Goal: Obtain resource: Download file/media

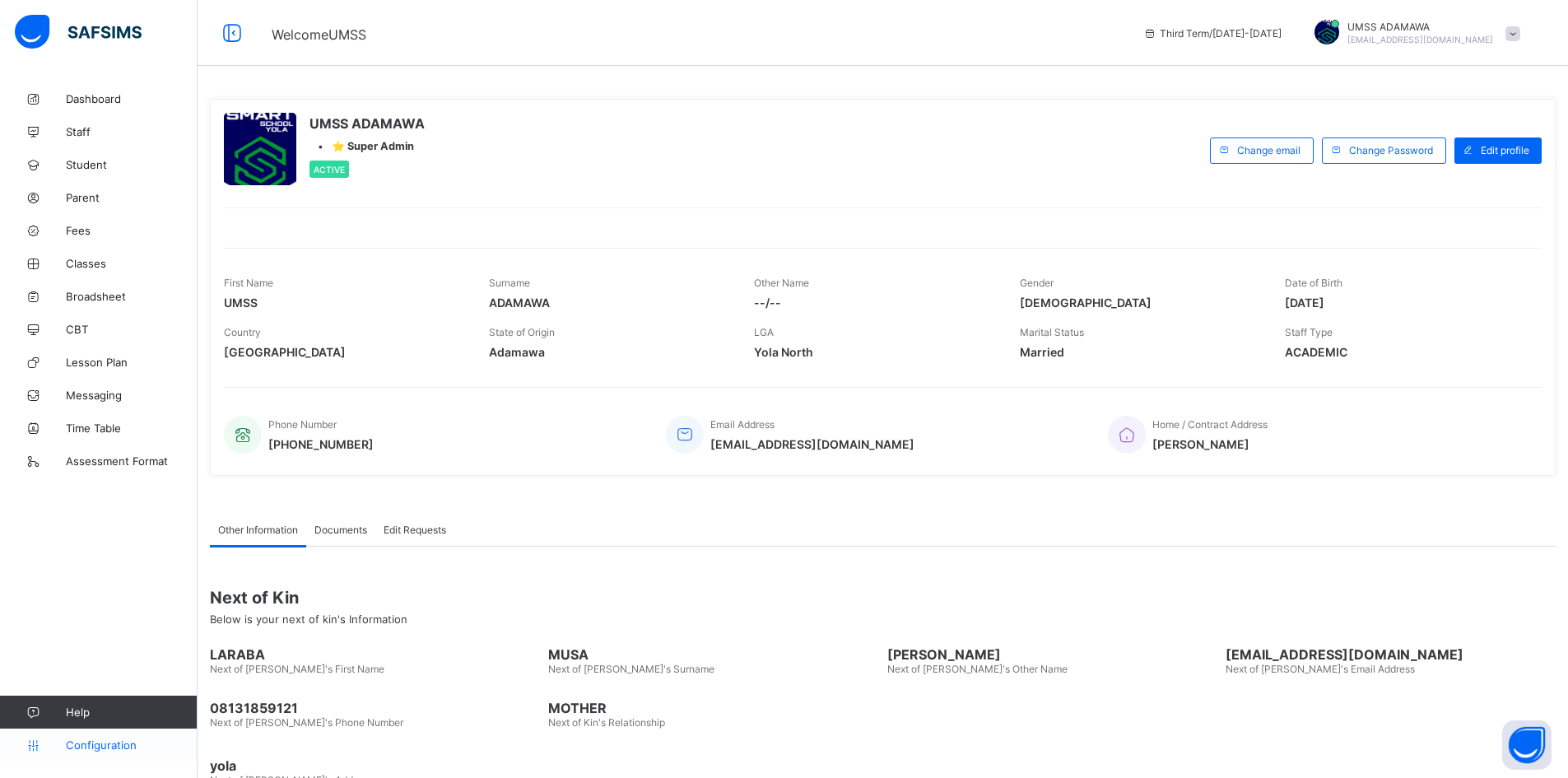
click at [104, 747] on span "Configuration" at bounding box center [131, 744] width 131 height 13
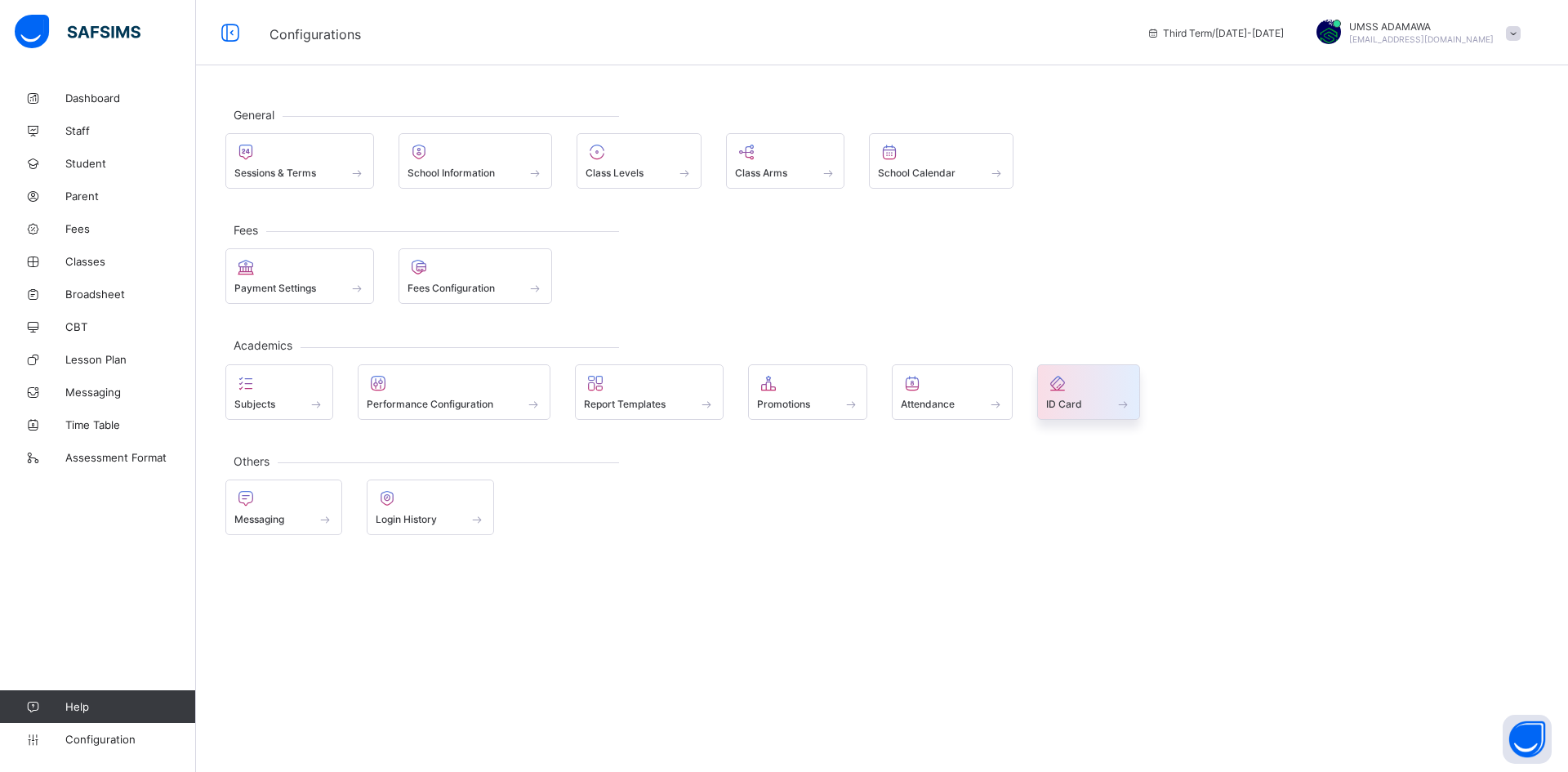
click at [1098, 405] on div "ID Card" at bounding box center [1089, 404] width 85 height 14
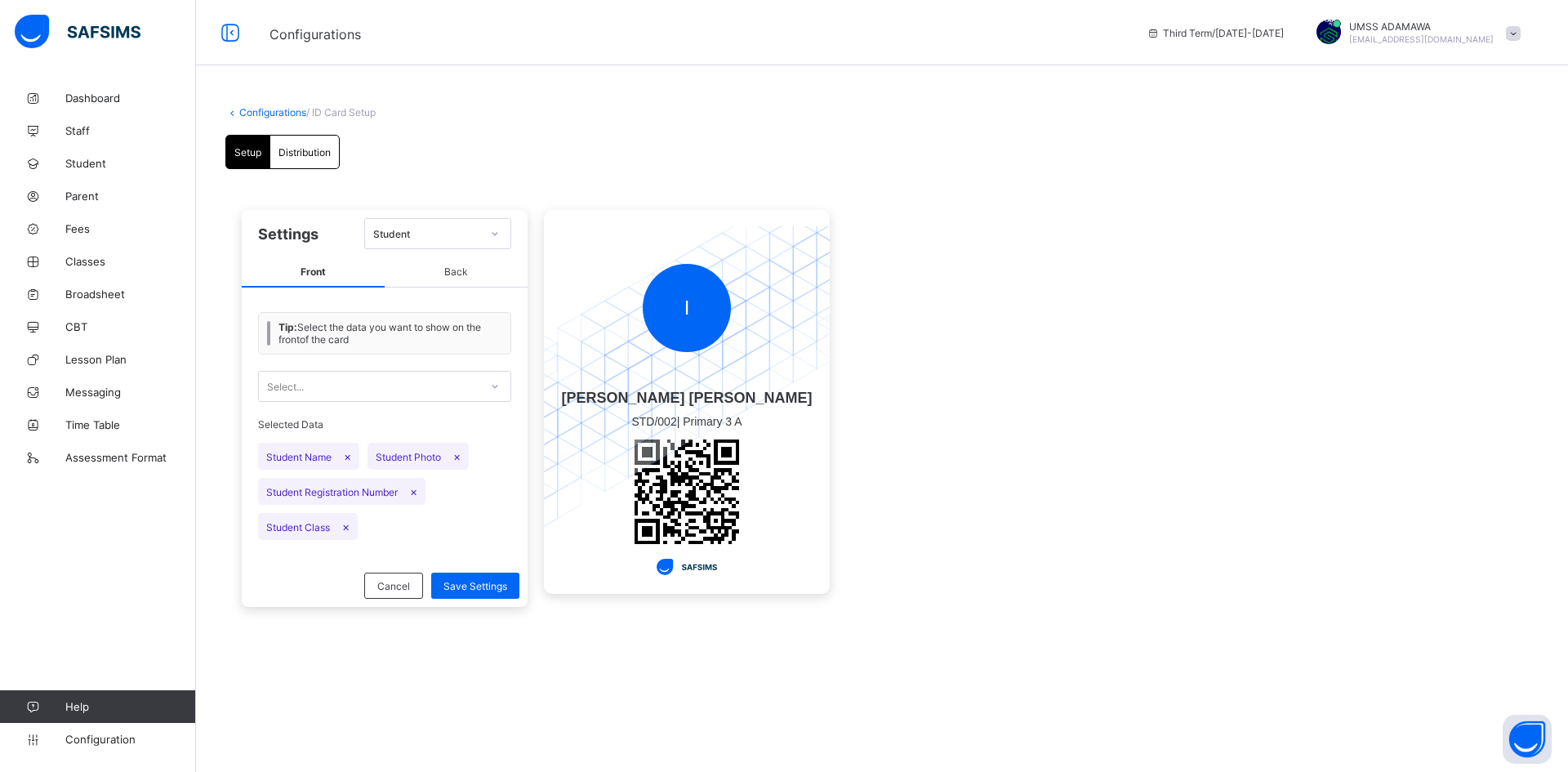
click at [349, 112] on span "/ ID Card Setup" at bounding box center [341, 112] width 70 height 12
click at [500, 233] on div at bounding box center [495, 234] width 27 height 26
click at [430, 265] on div "Student" at bounding box center [437, 269] width 145 height 25
click at [435, 271] on span "Back" at bounding box center [456, 272] width 143 height 30
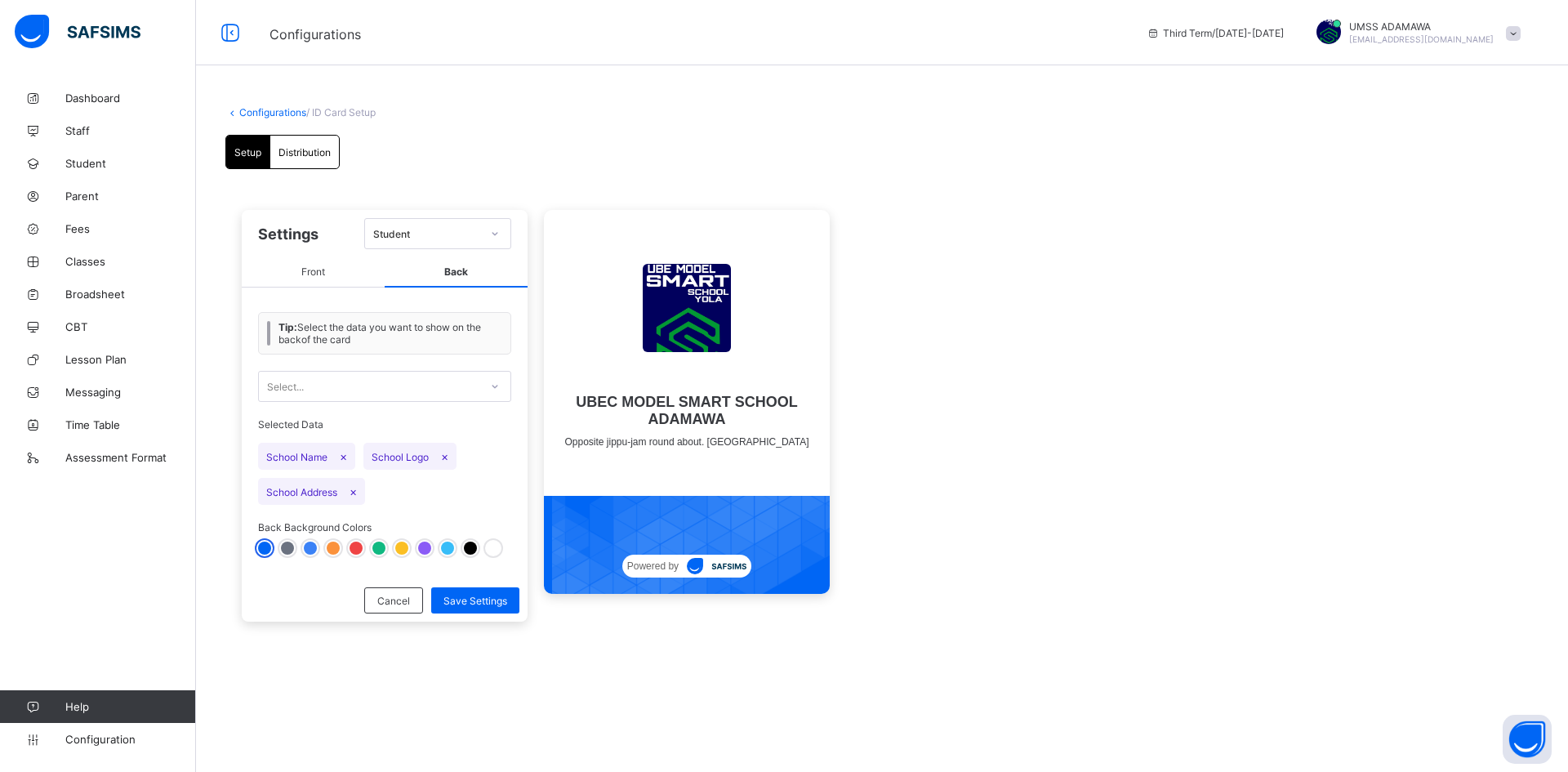
click at [309, 277] on span "Front" at bounding box center [313, 272] width 143 height 30
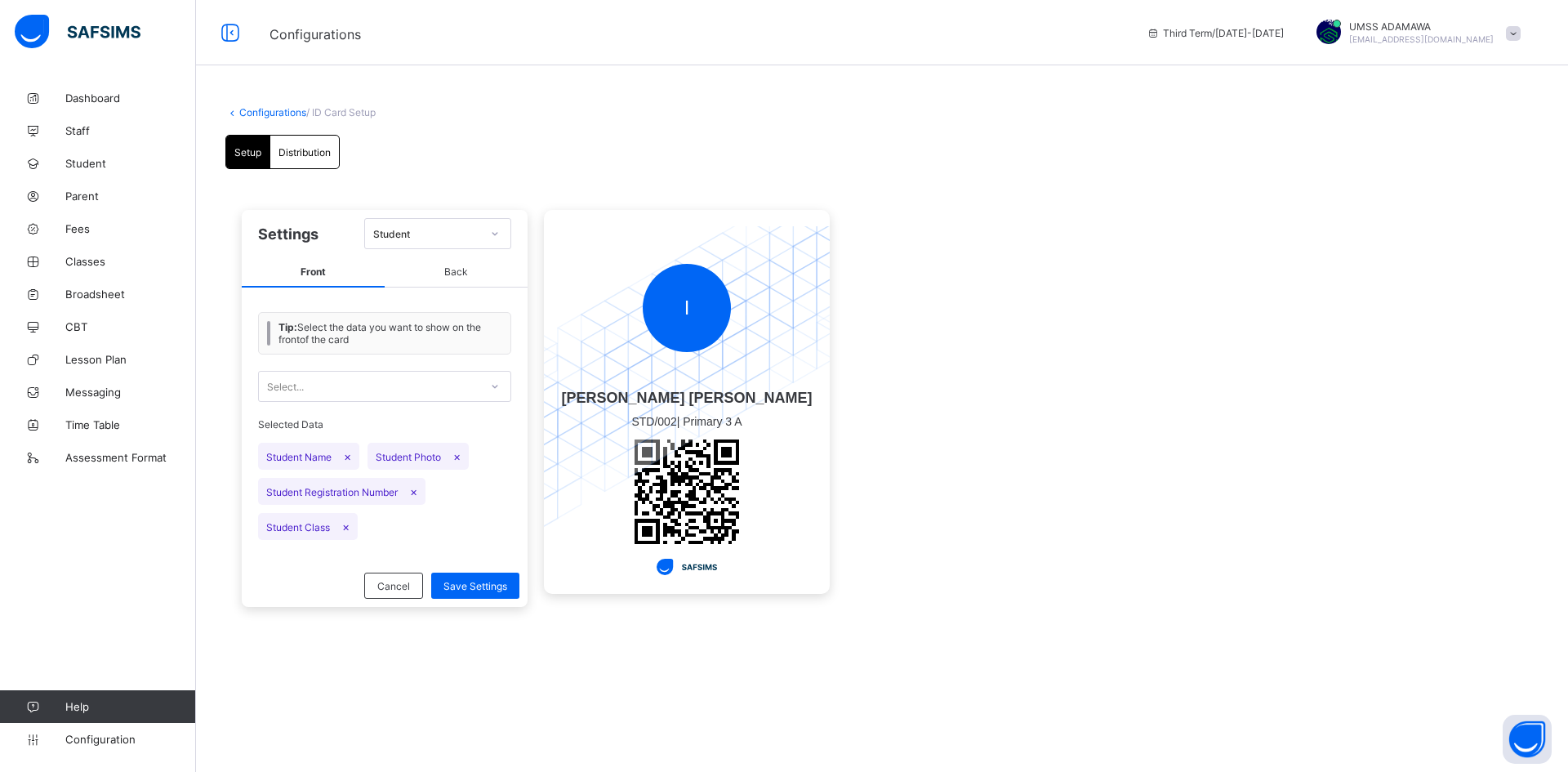
click at [458, 267] on span "Back" at bounding box center [456, 272] width 143 height 30
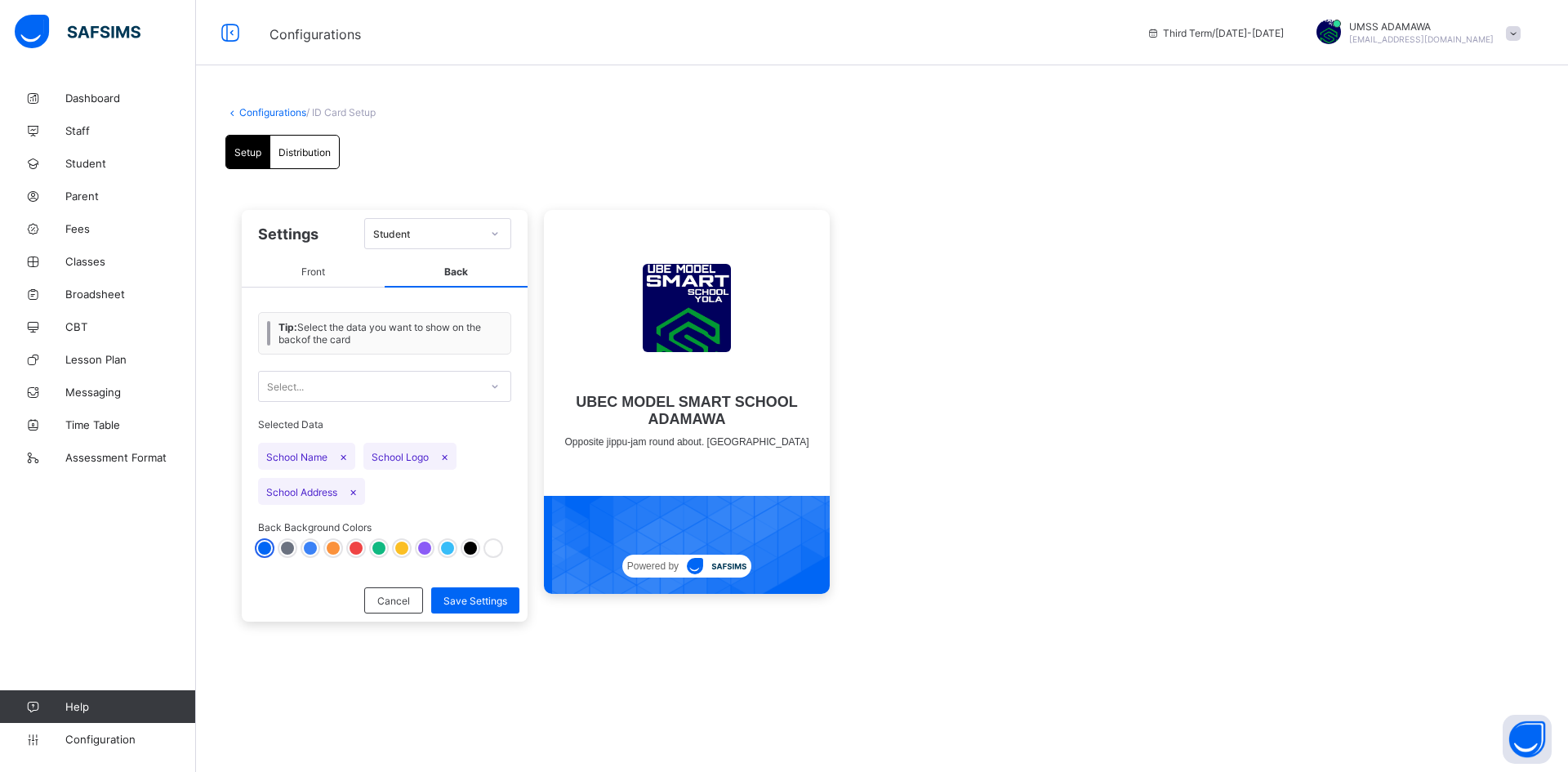
click at [315, 274] on span "Front" at bounding box center [313, 272] width 143 height 30
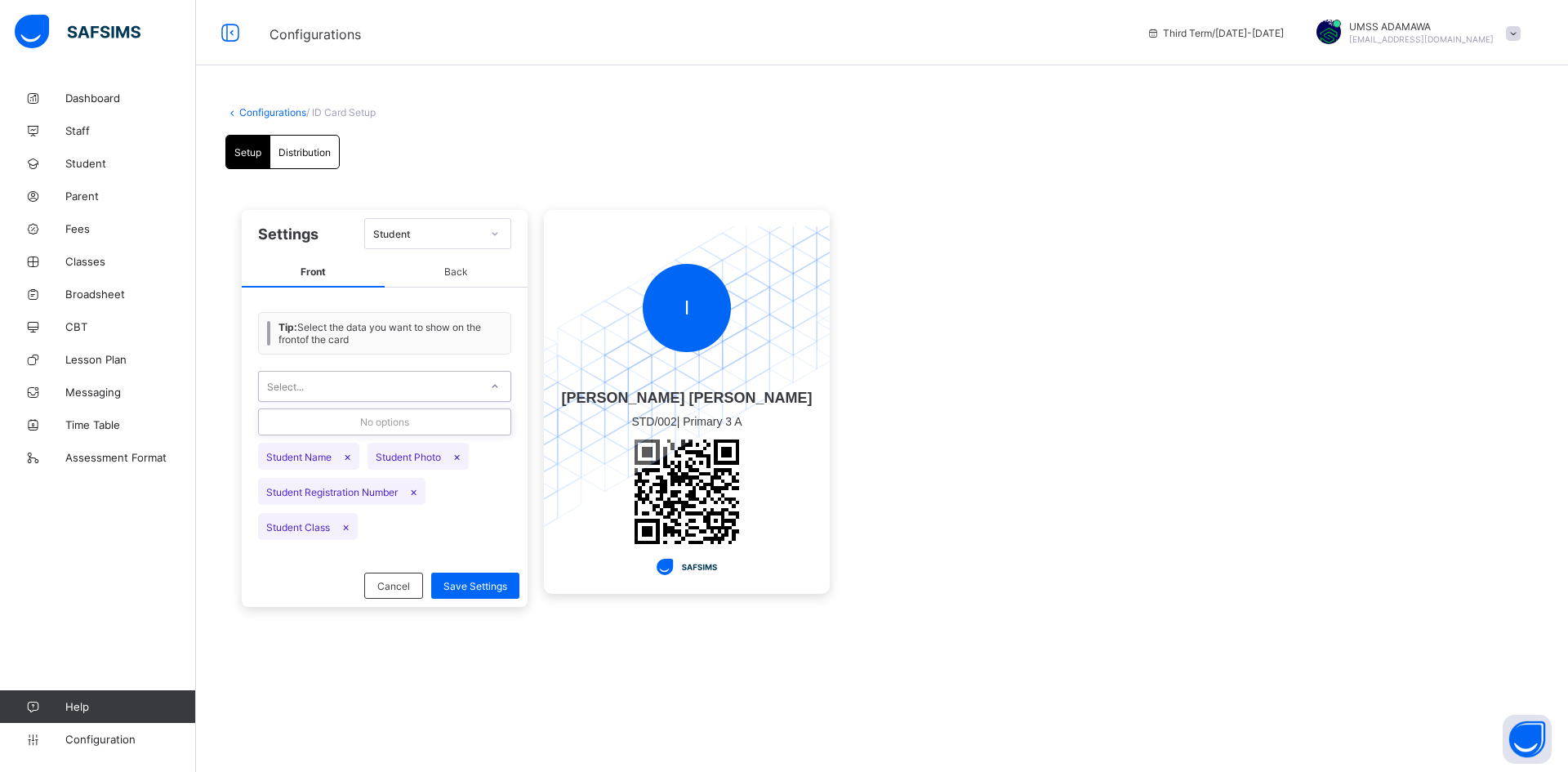
click at [487, 381] on div at bounding box center [495, 386] width 27 height 26
click at [327, 494] on span "Student Registration Number ×" at bounding box center [342, 490] width 167 height 27
click at [411, 237] on div "Student" at bounding box center [428, 234] width 108 height 12
click at [291, 153] on span "Distribution" at bounding box center [304, 152] width 52 height 12
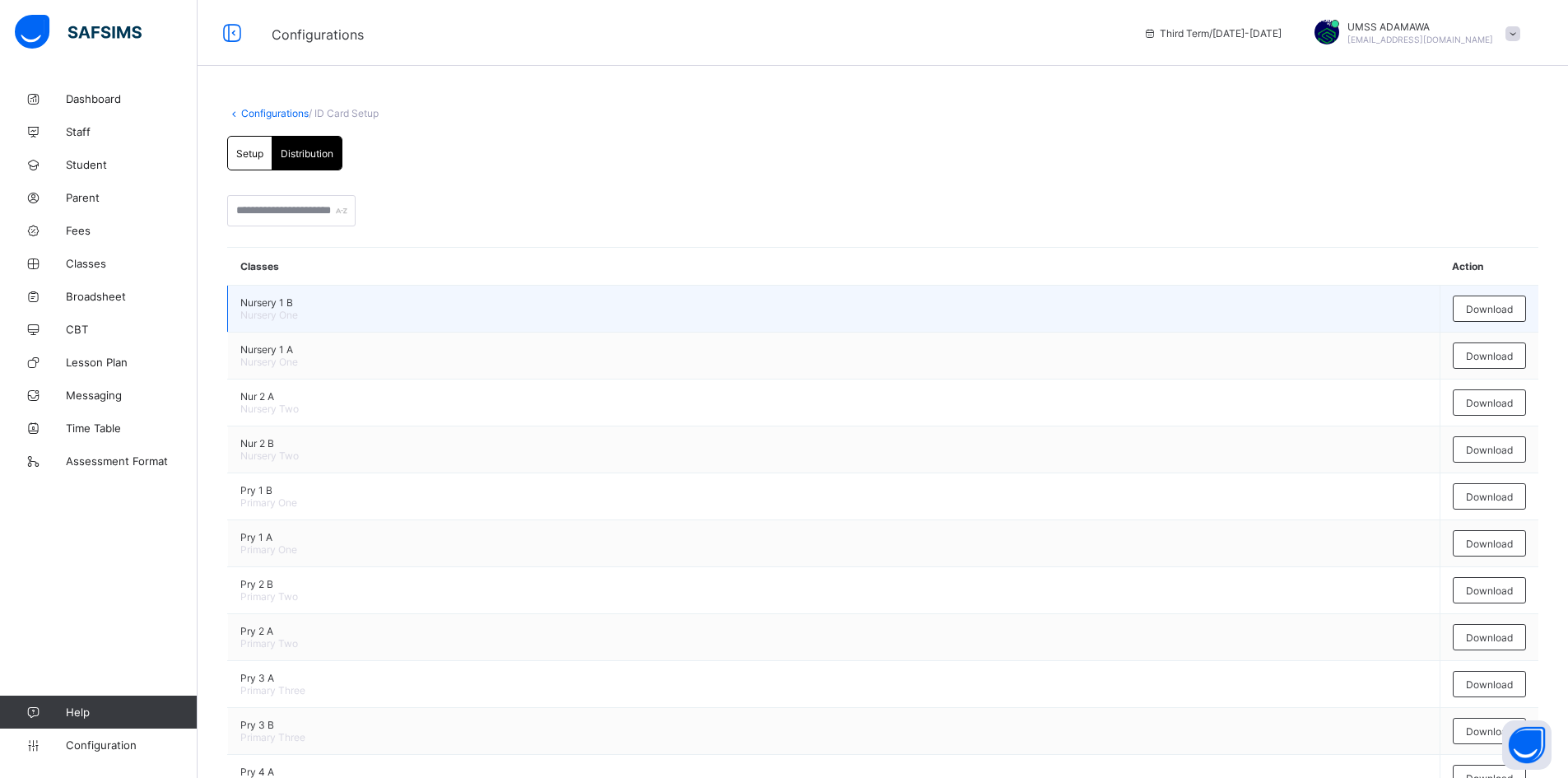
click at [296, 302] on span "Nursery 1 B" at bounding box center [834, 302] width 1187 height 12
click at [1492, 305] on span "Download" at bounding box center [1489, 309] width 47 height 12
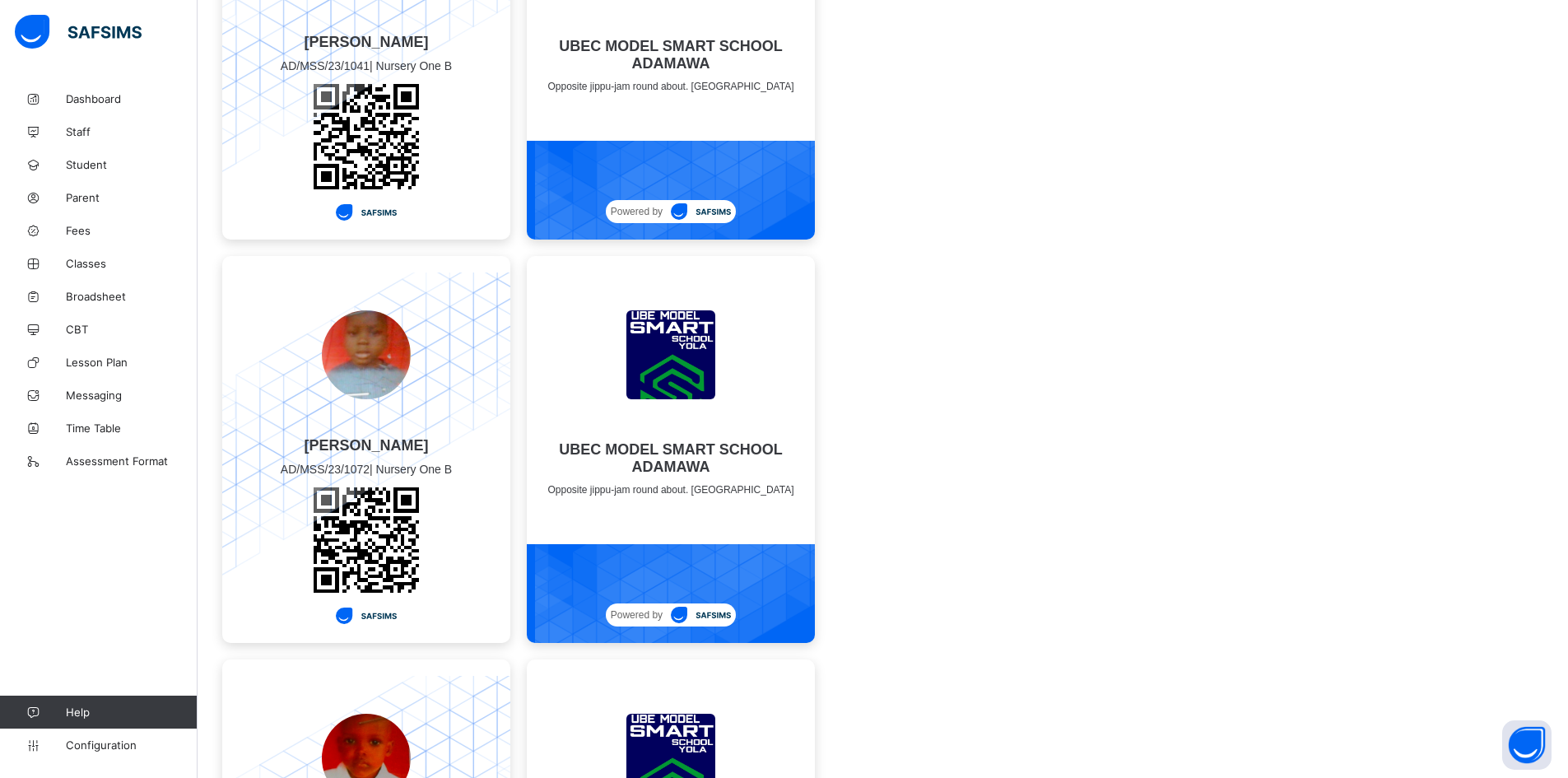
scroll to position [6009, 0]
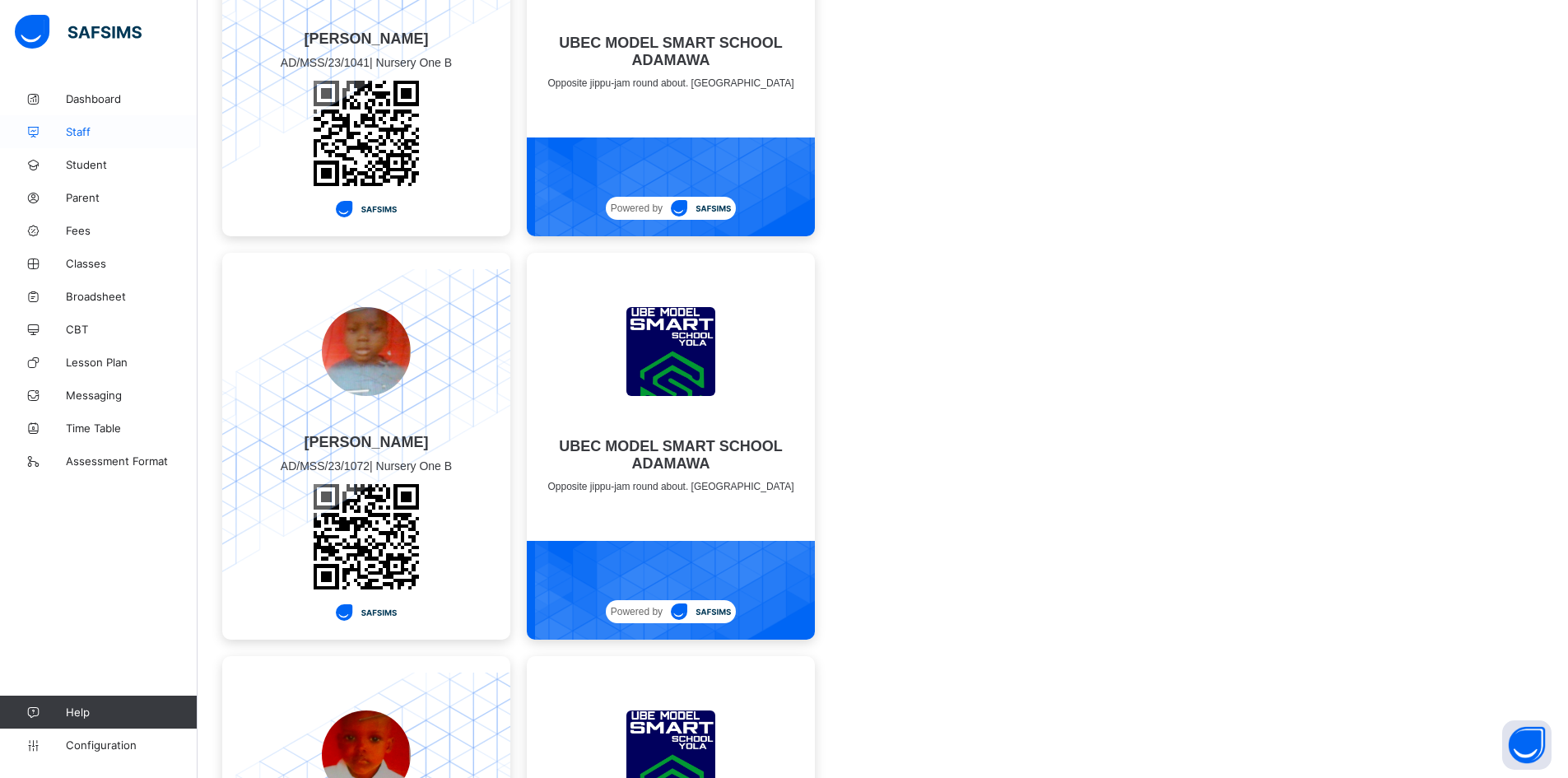
click at [80, 127] on span "Staff" at bounding box center [132, 132] width 132 height 13
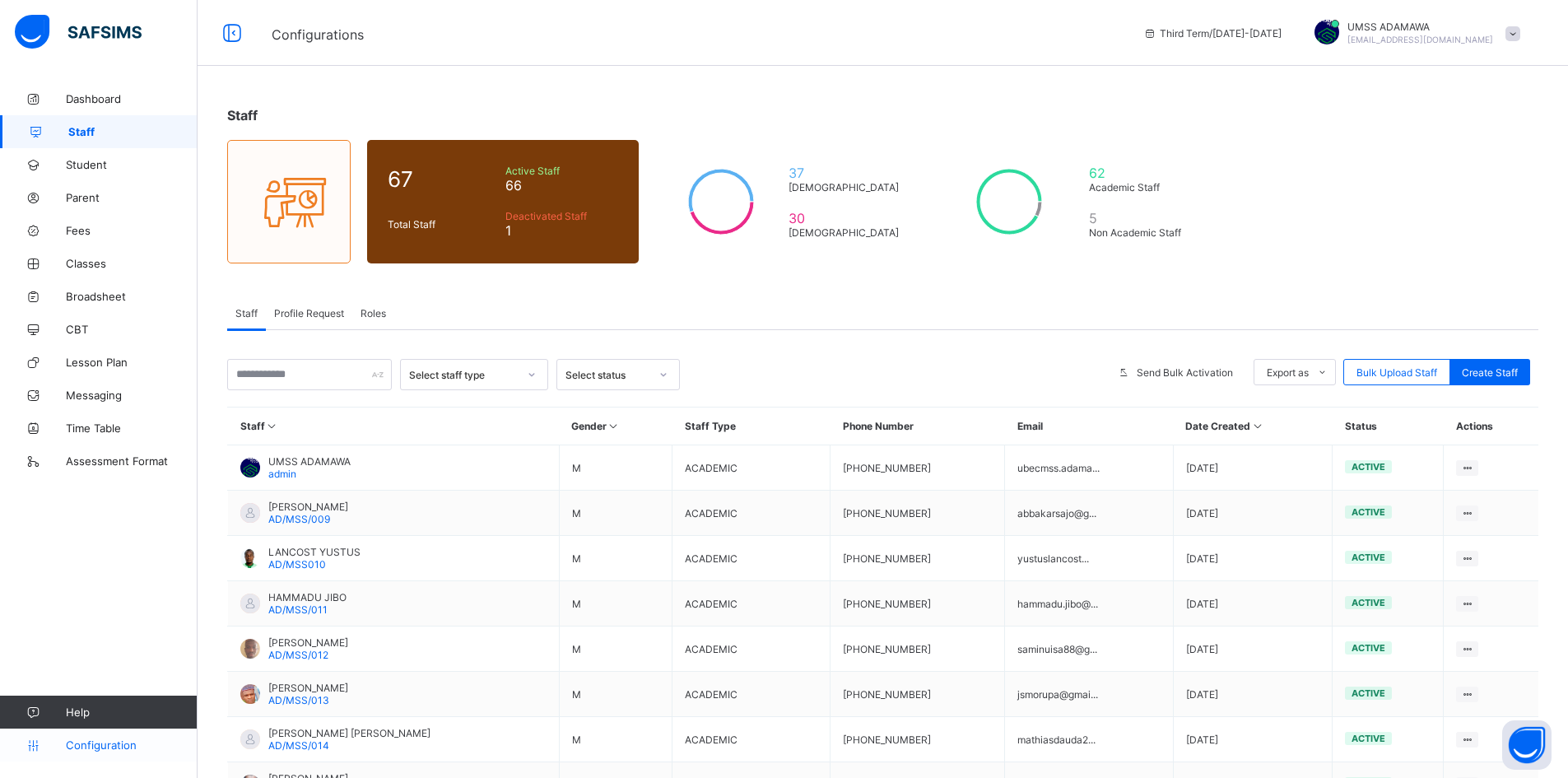
click at [86, 752] on link "Configuration" at bounding box center [98, 745] width 196 height 33
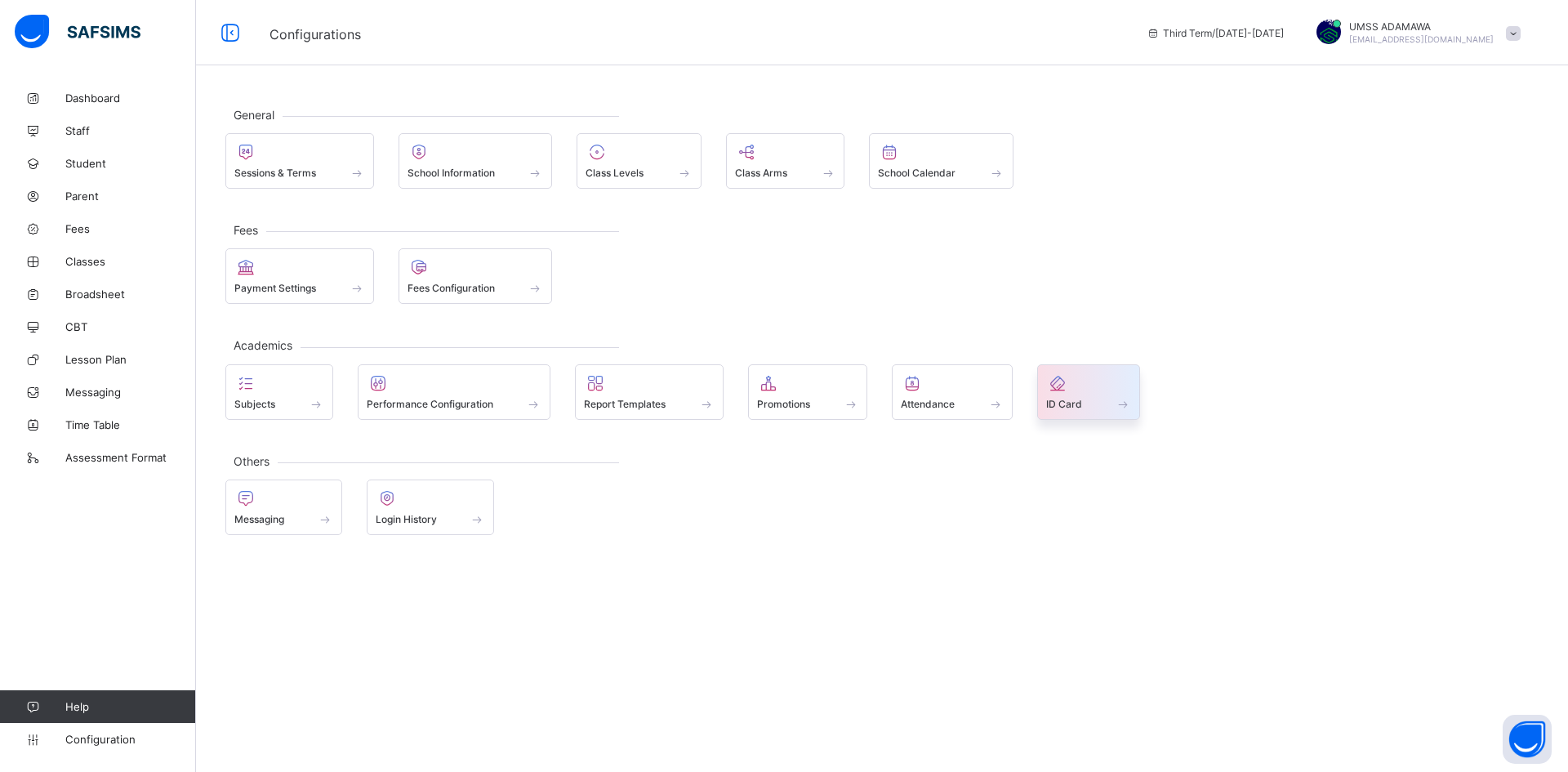
click at [1121, 388] on div at bounding box center [1089, 383] width 85 height 20
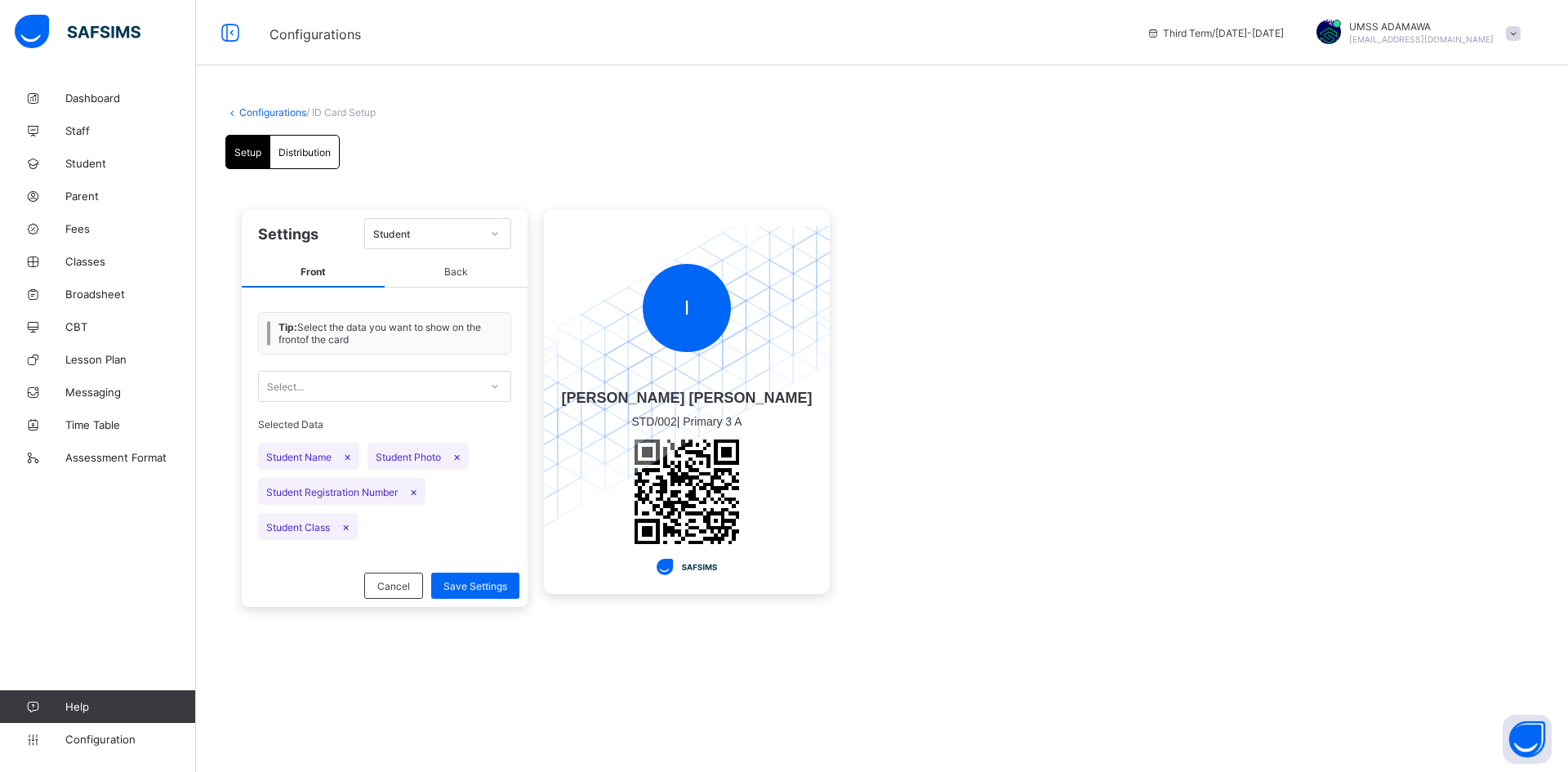
click at [430, 233] on div "Student" at bounding box center [428, 234] width 108 height 12
click at [422, 275] on div "Student" at bounding box center [437, 269] width 145 height 25
click at [295, 161] on div "Distribution" at bounding box center [305, 152] width 69 height 33
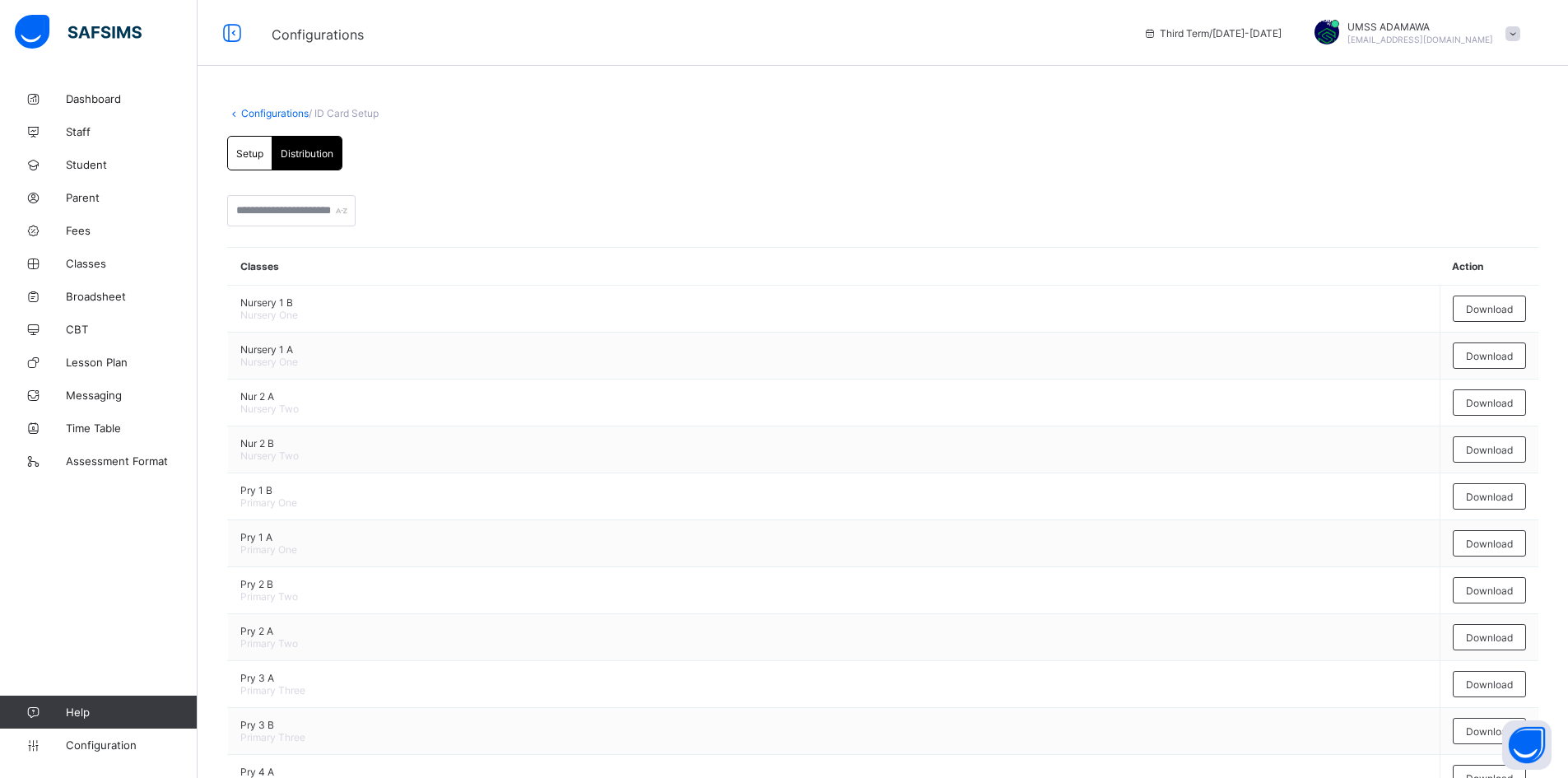
click at [241, 150] on span "Setup" at bounding box center [249, 153] width 27 height 12
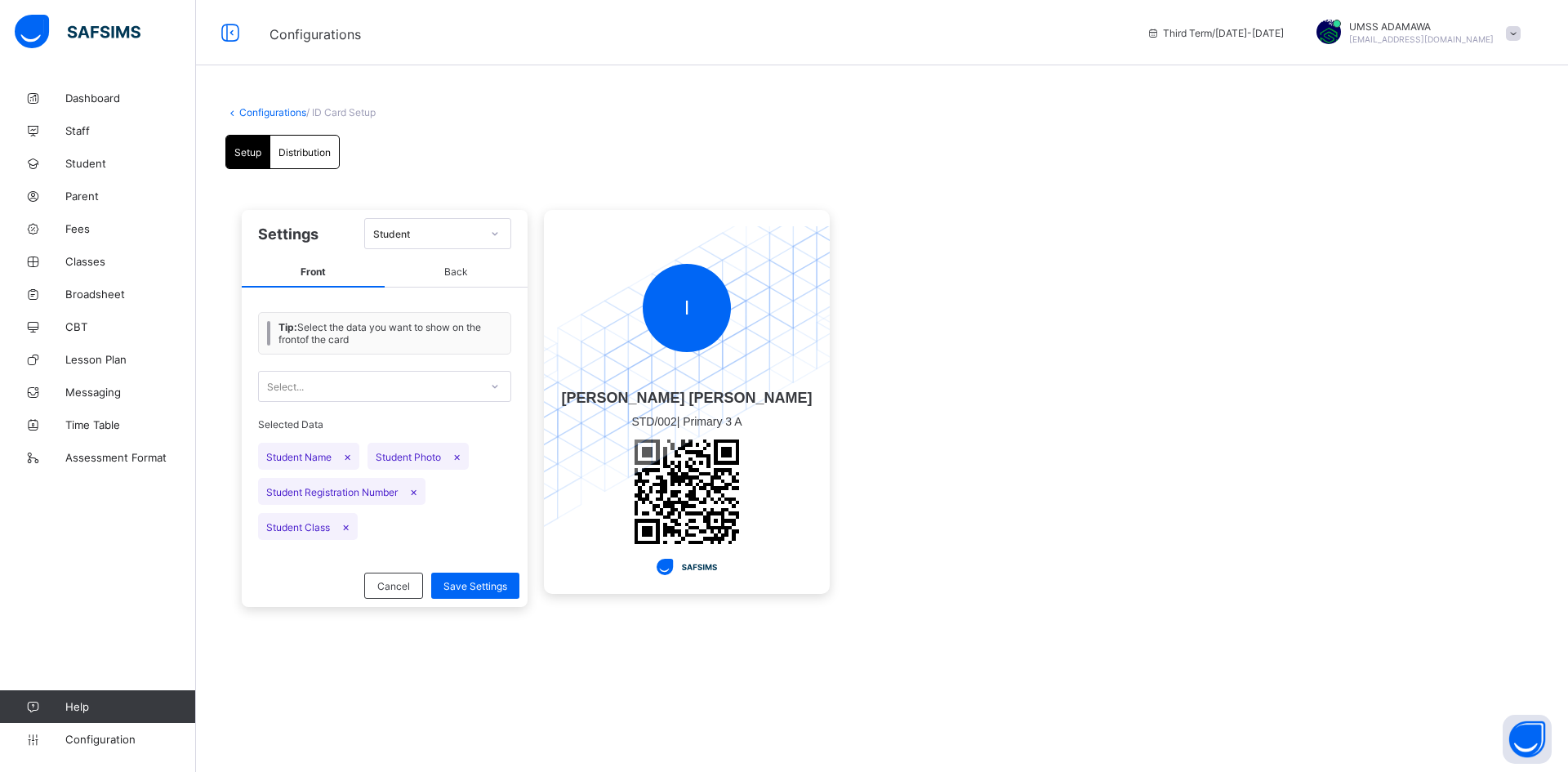
click at [495, 386] on icon at bounding box center [495, 386] width 6 height 3
click at [281, 327] on b "Tip:" at bounding box center [288, 327] width 19 height 12
click at [455, 228] on div "Student" at bounding box center [428, 234] width 108 height 12
click at [433, 266] on div "Student" at bounding box center [437, 269] width 145 height 25
click at [464, 273] on span "Back" at bounding box center [456, 272] width 143 height 30
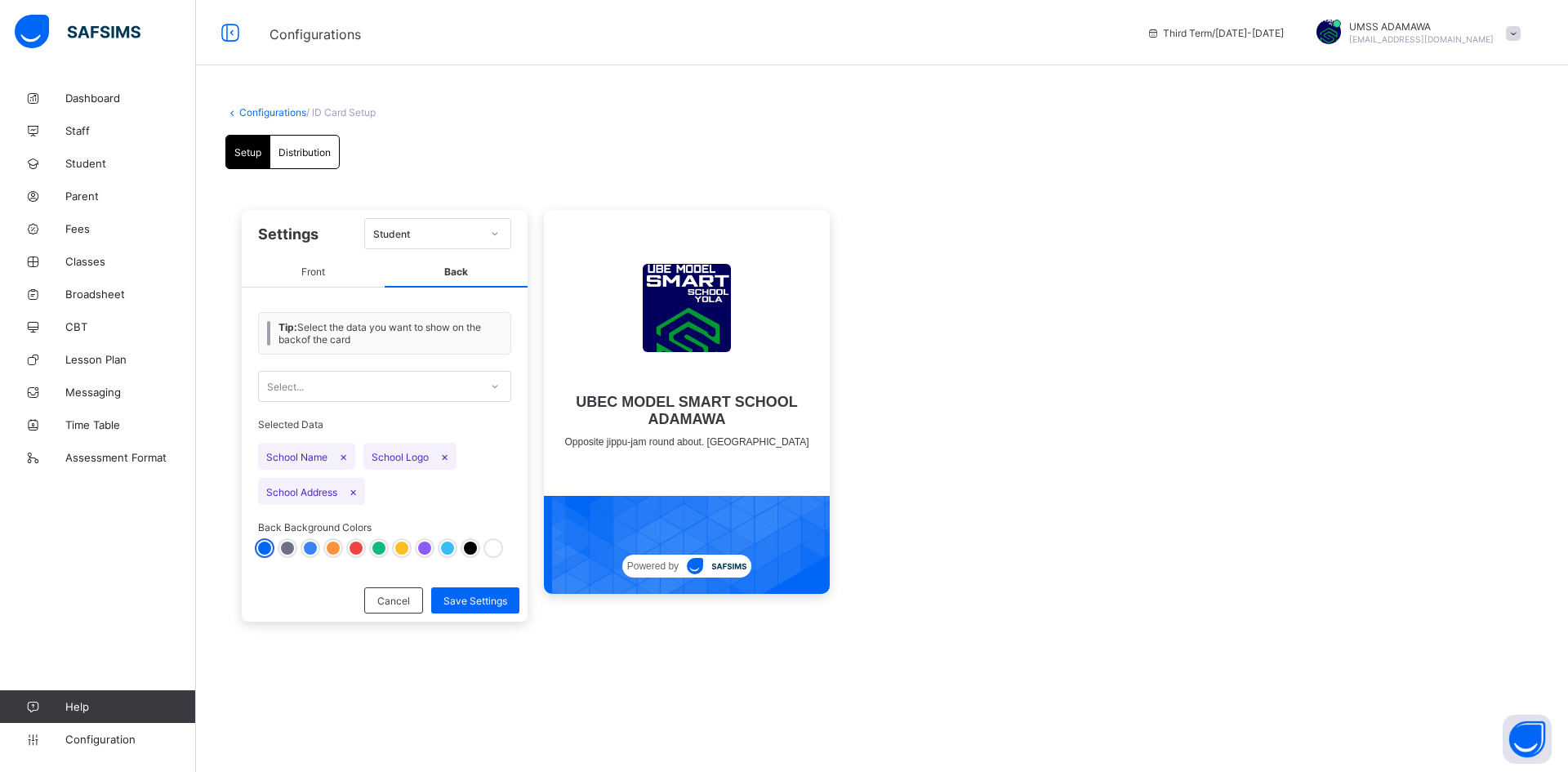
click at [333, 549] on div at bounding box center [333, 548] width 13 height 13
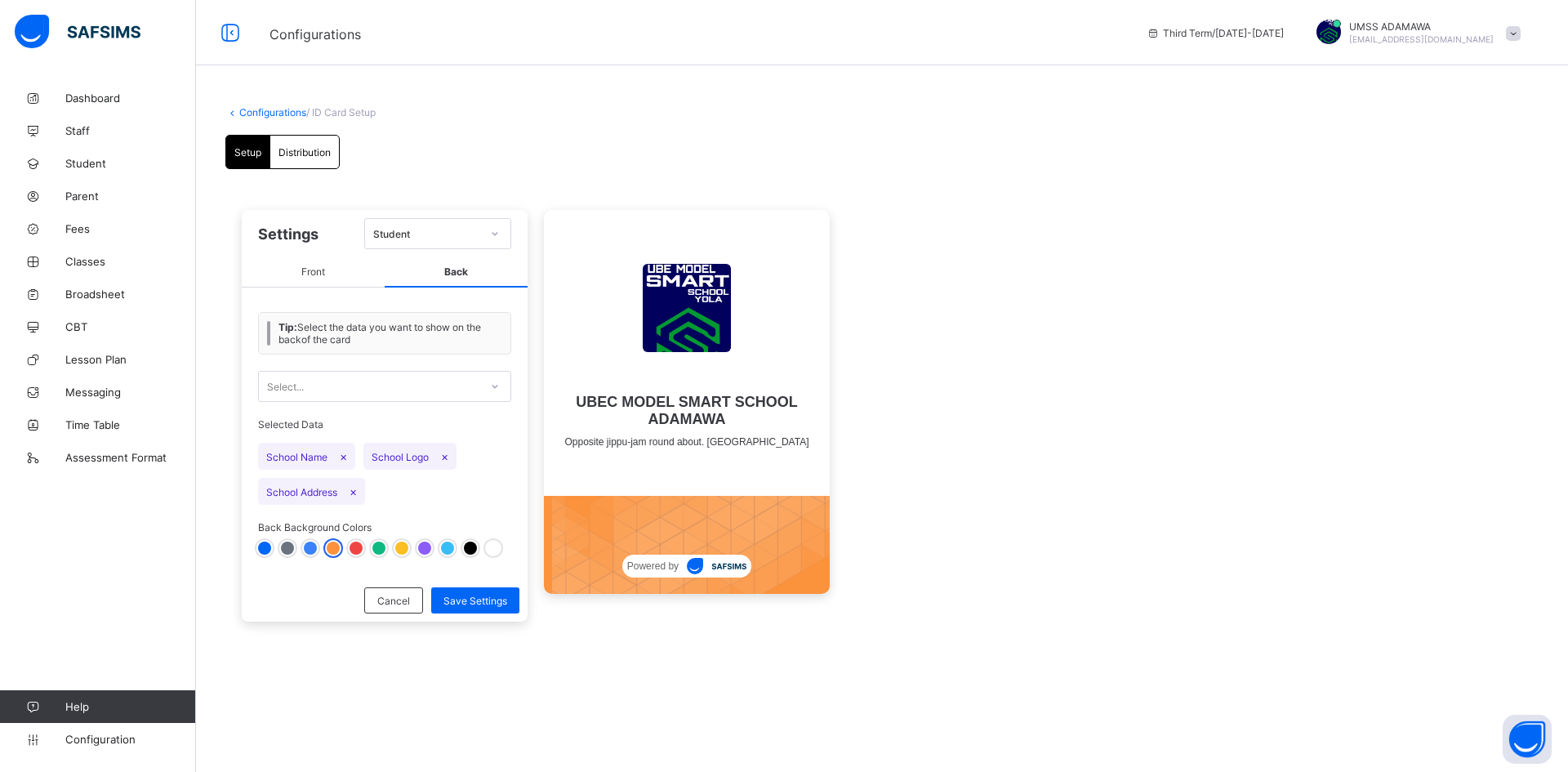
click at [442, 549] on div at bounding box center [447, 548] width 13 height 13
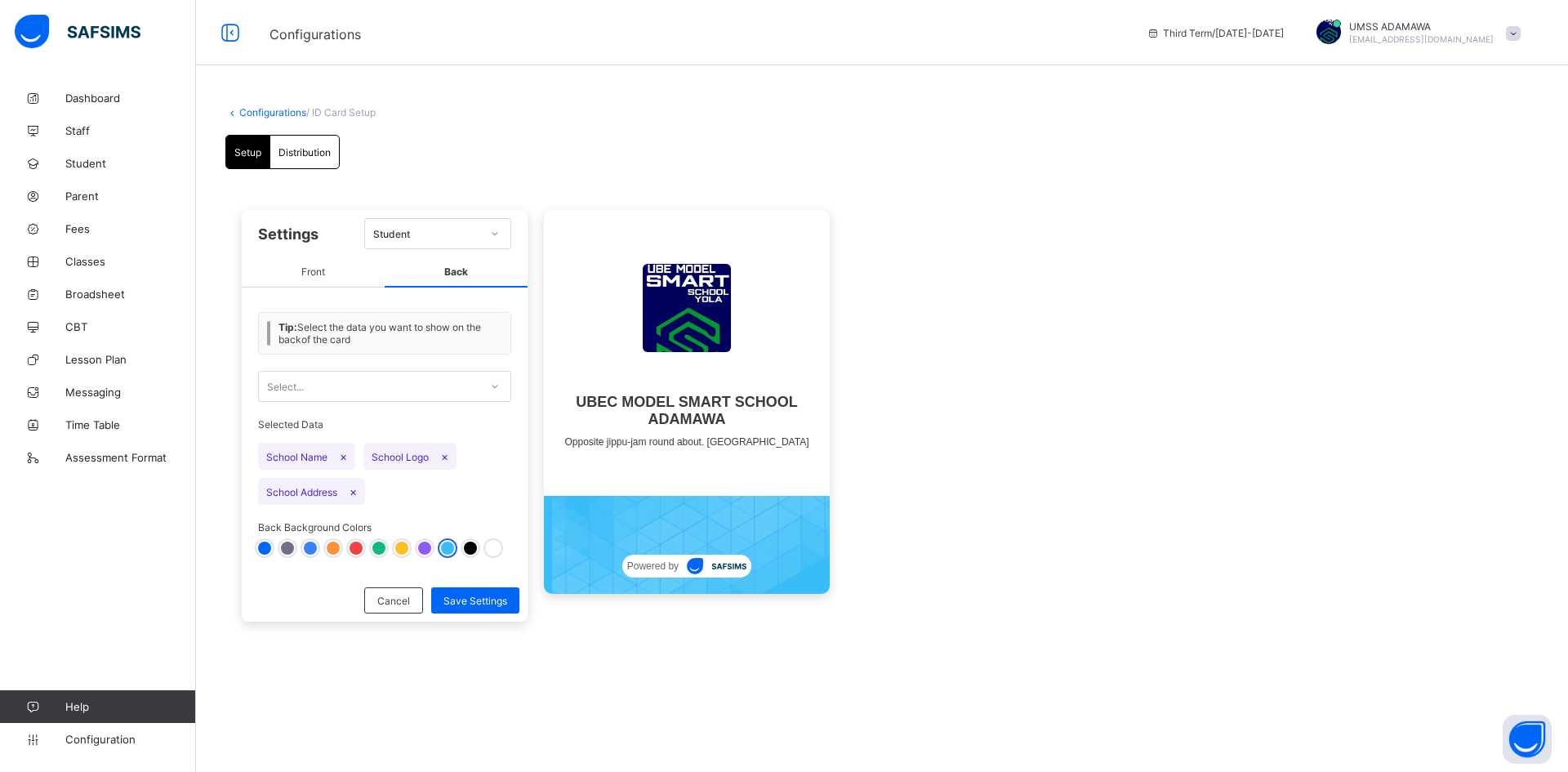
click at [471, 546] on div at bounding box center [470, 548] width 13 height 13
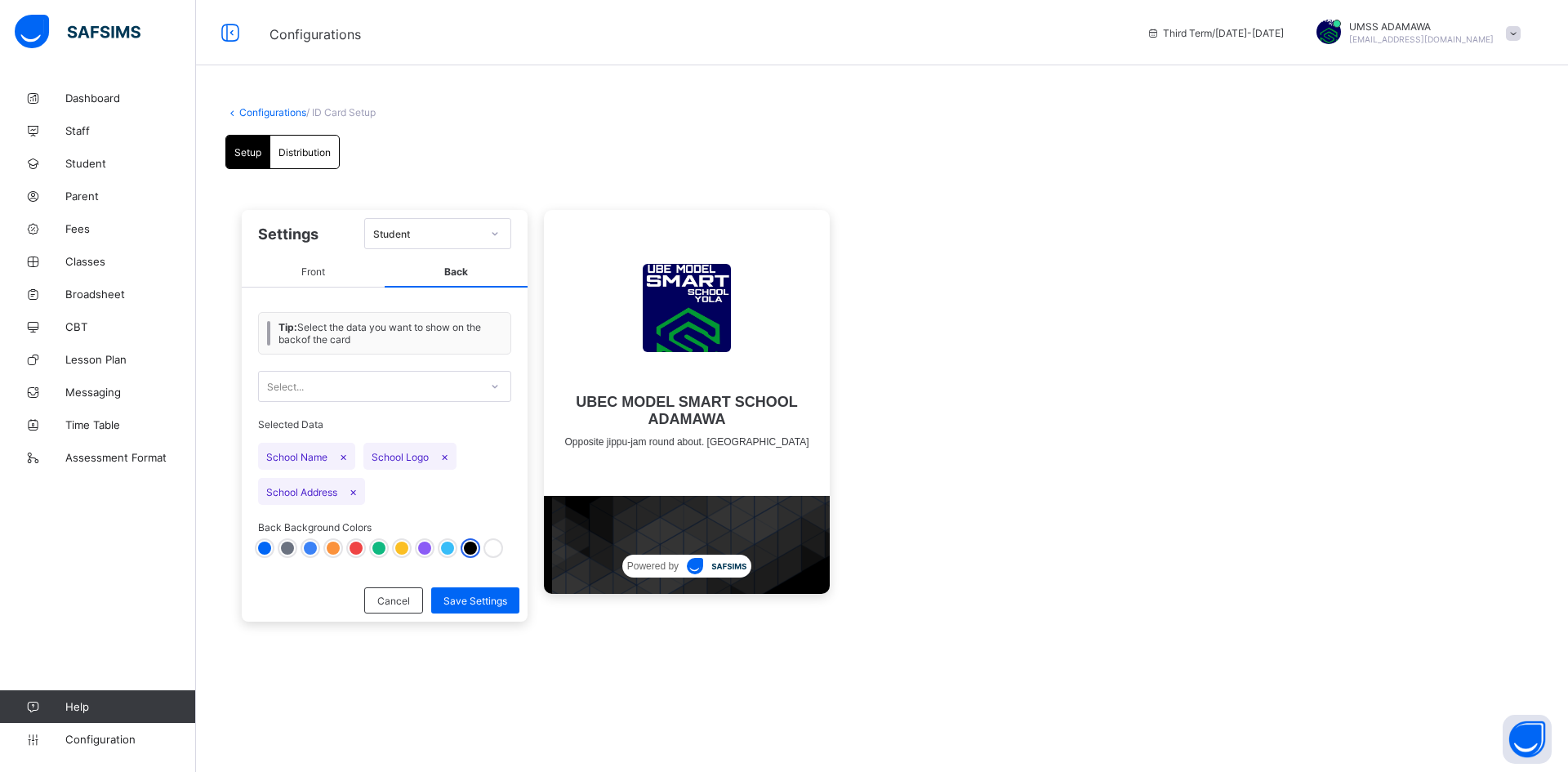
click at [379, 544] on div at bounding box center [379, 548] width 13 height 13
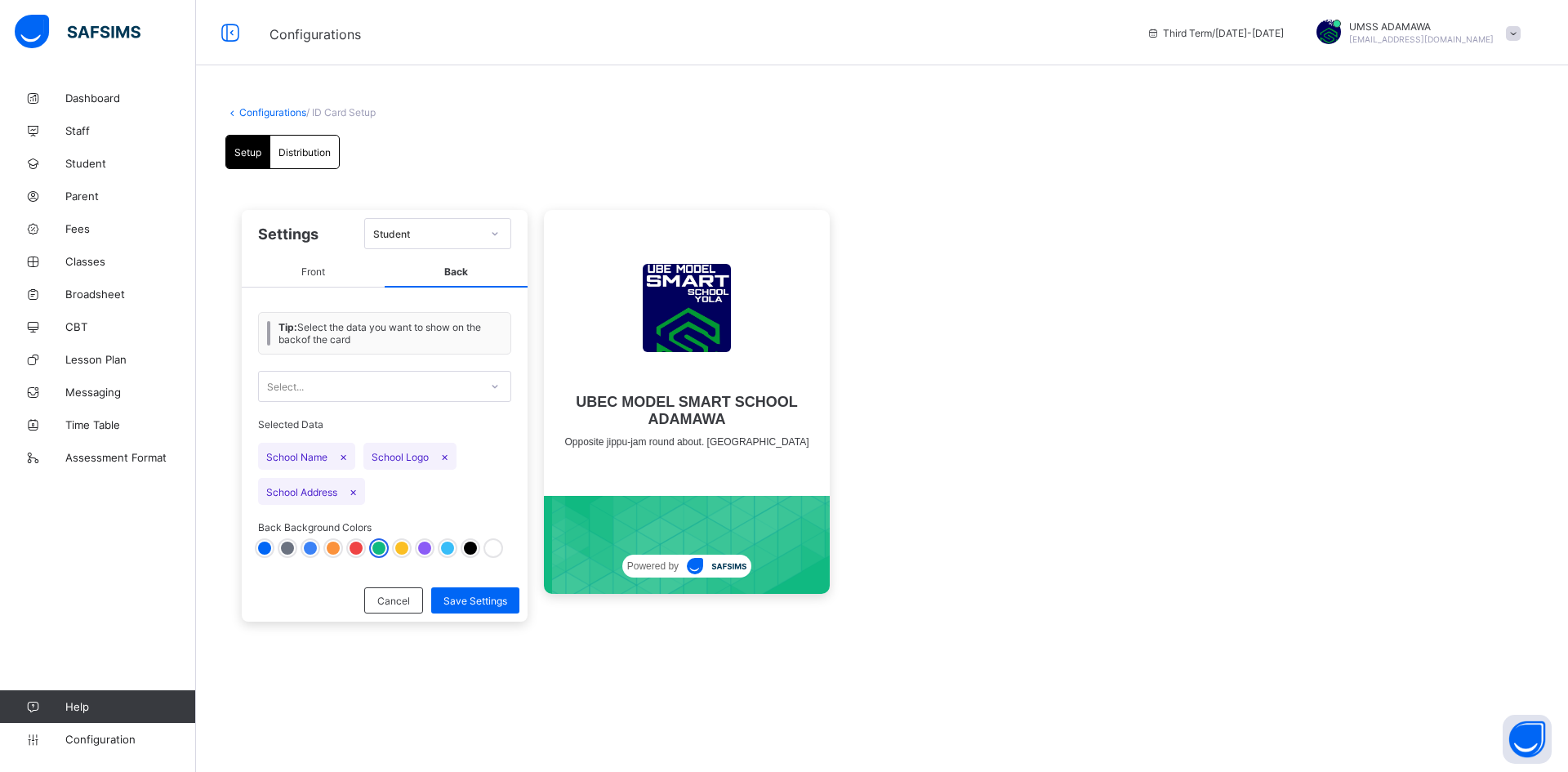
click at [351, 550] on div at bounding box center [356, 548] width 13 height 13
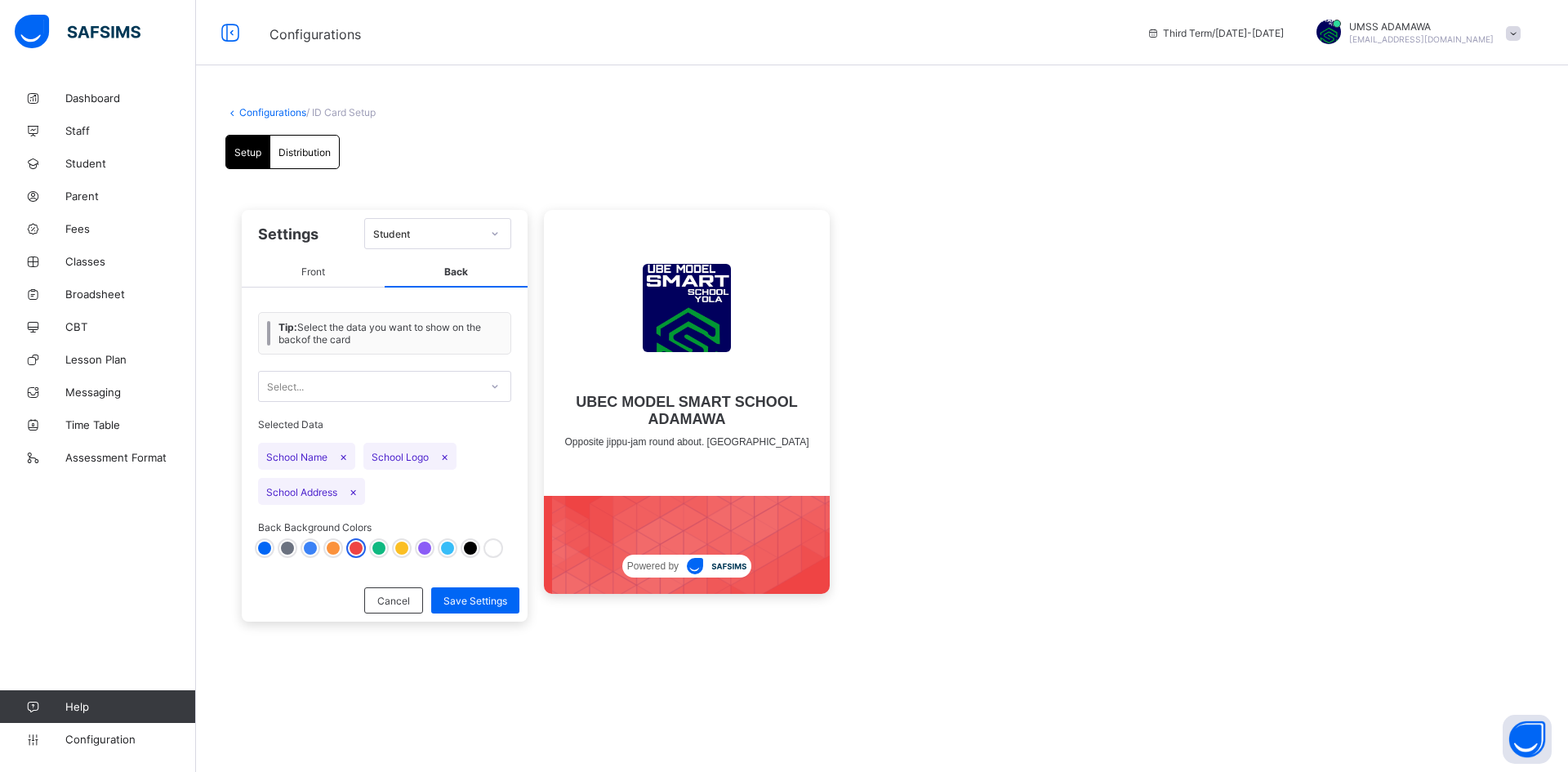
click at [333, 545] on div at bounding box center [333, 548] width 13 height 13
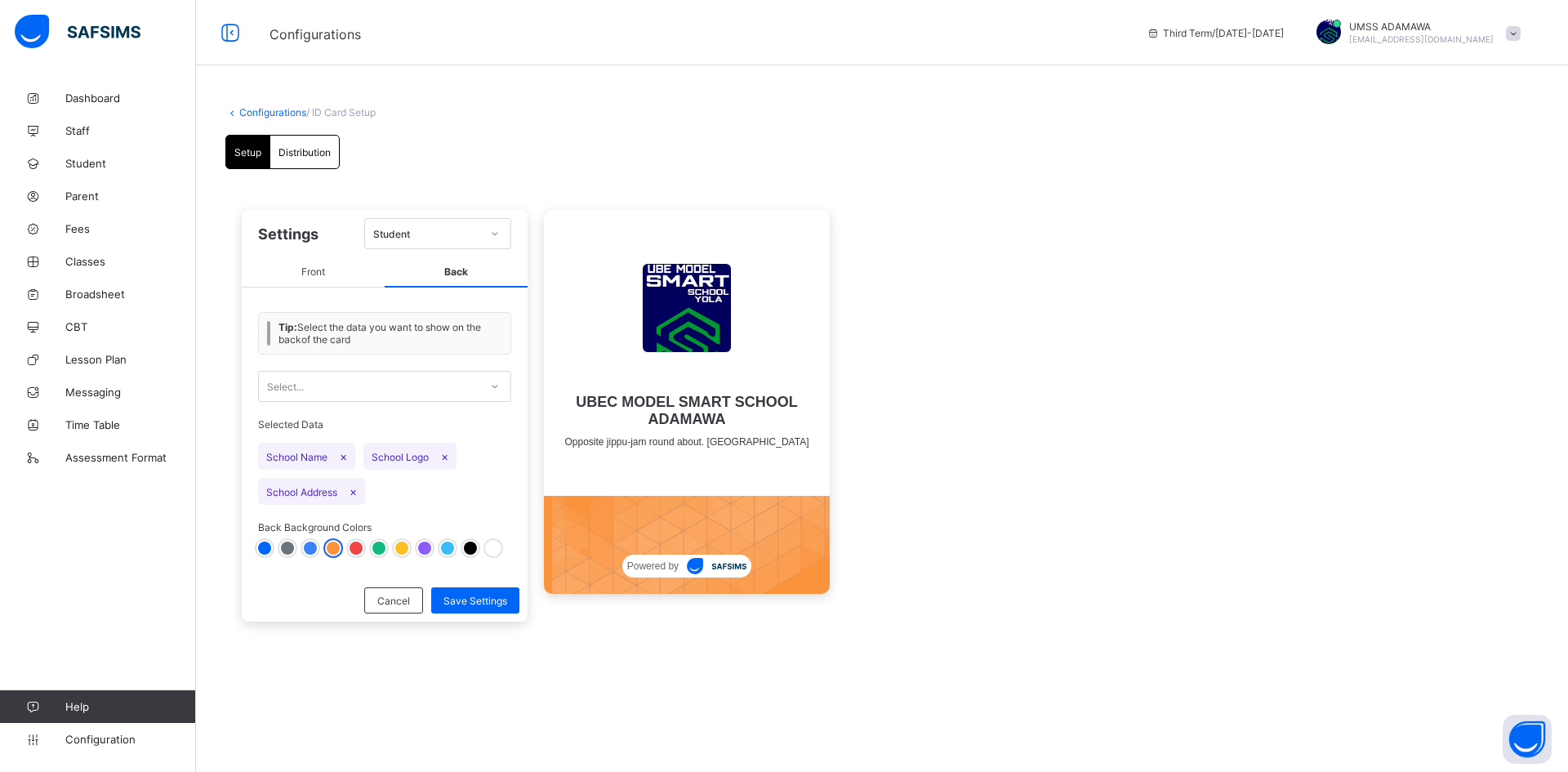
click at [303, 549] on div at bounding box center [385, 548] width 253 height 13
click at [310, 548] on div at bounding box center [310, 548] width 13 height 13
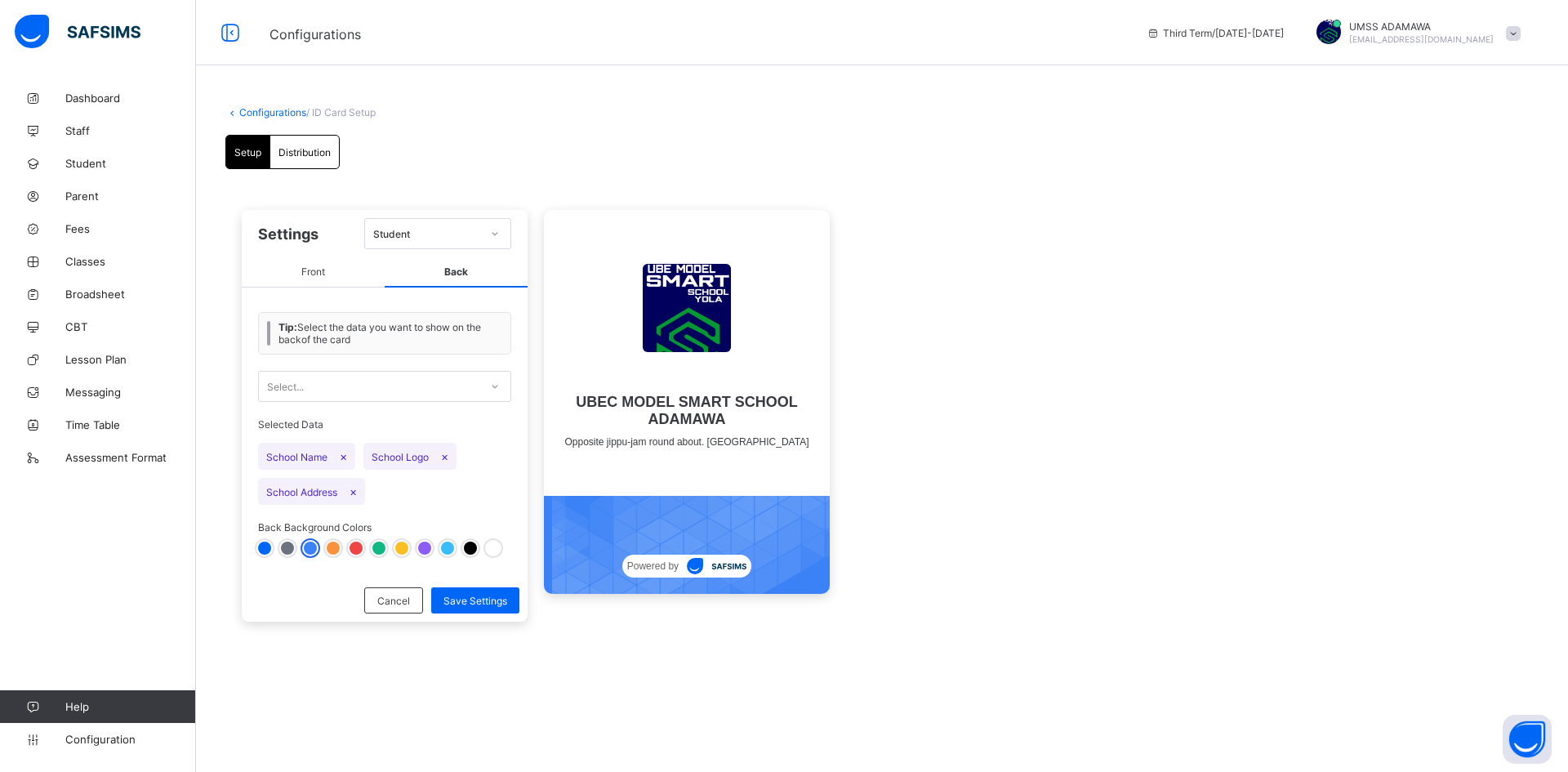
click at [291, 546] on div at bounding box center [287, 548] width 13 height 13
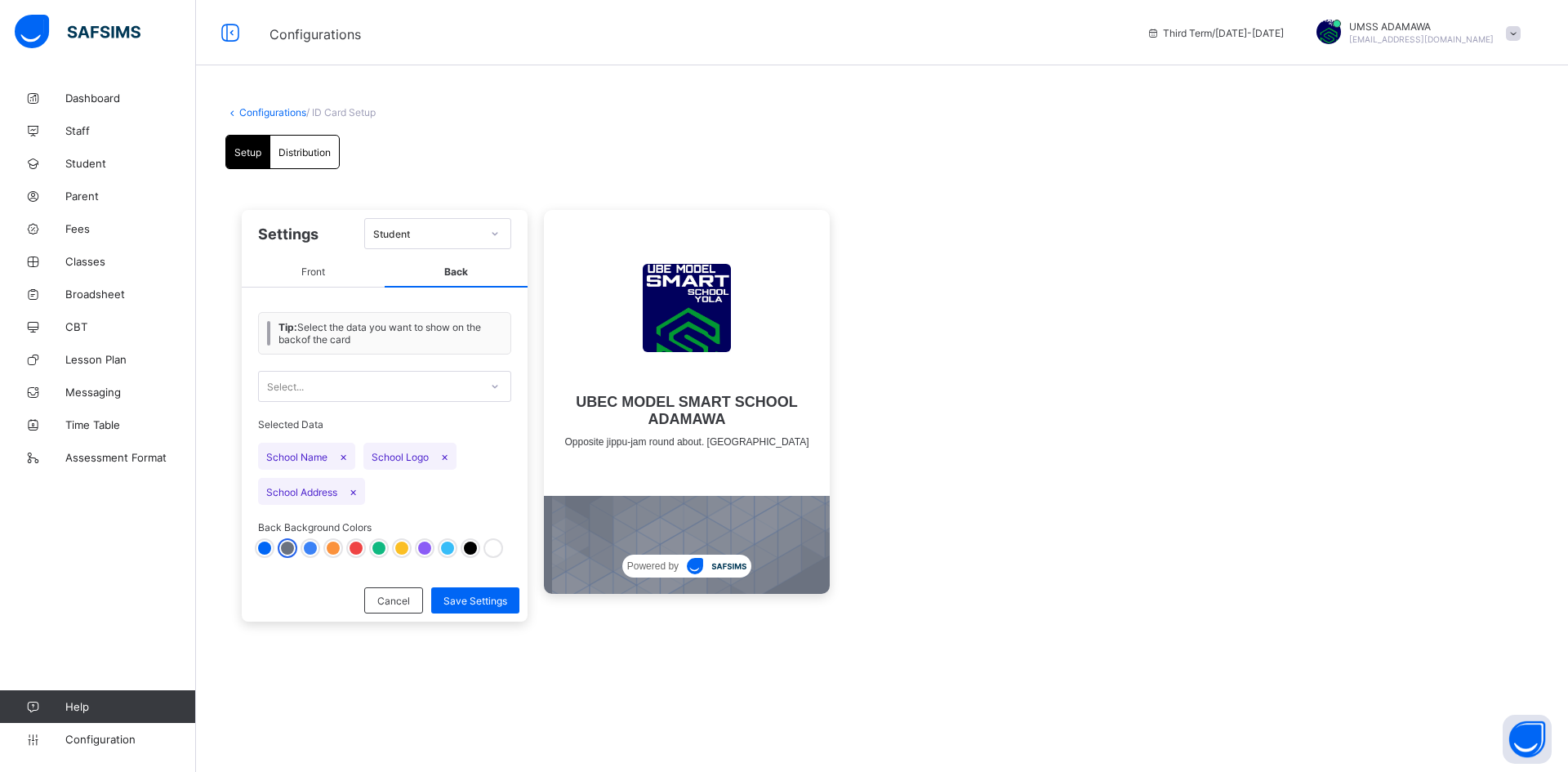
click at [261, 547] on div at bounding box center [264, 548] width 13 height 13
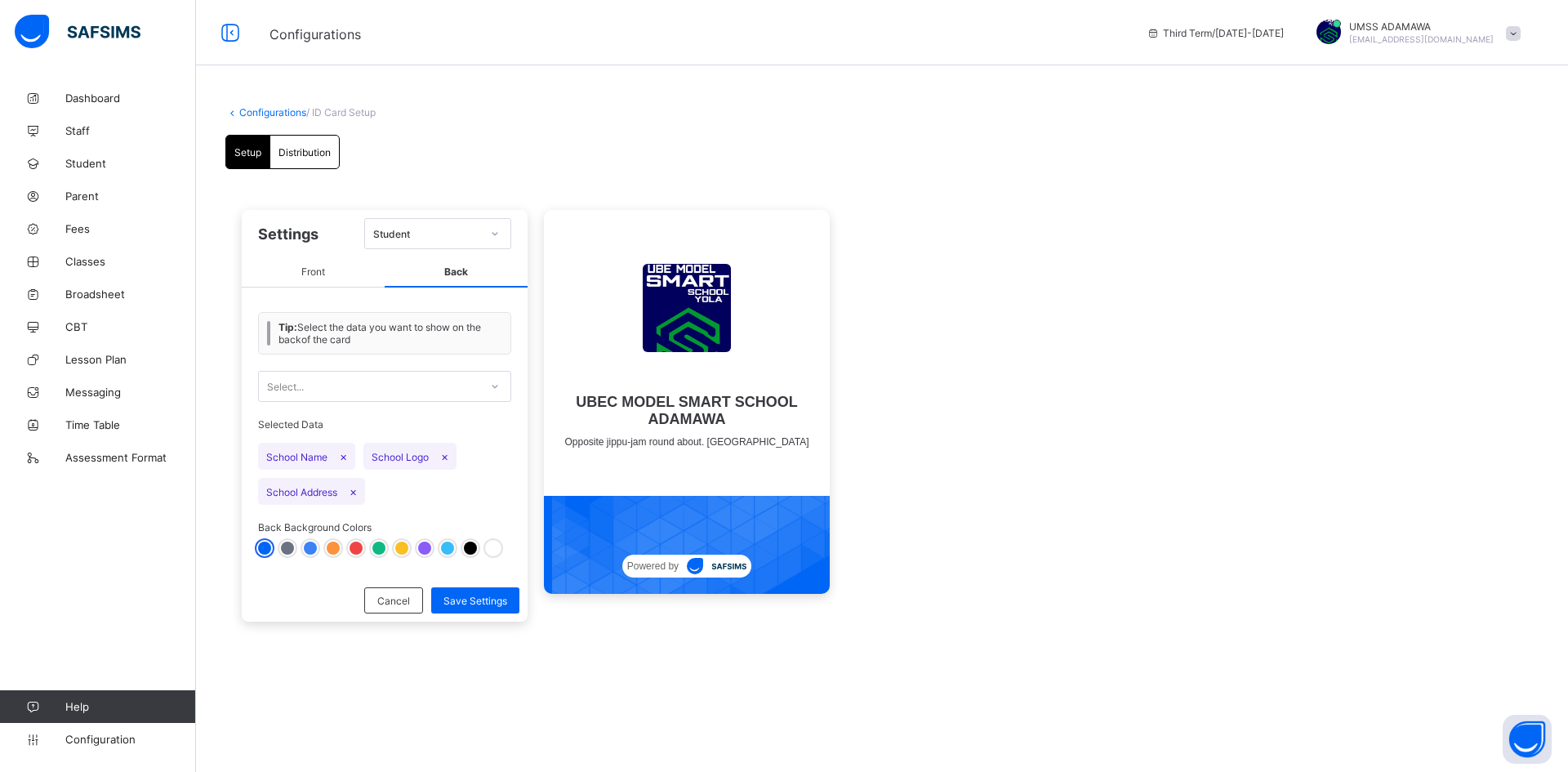
click at [493, 553] on div at bounding box center [493, 548] width 13 height 13
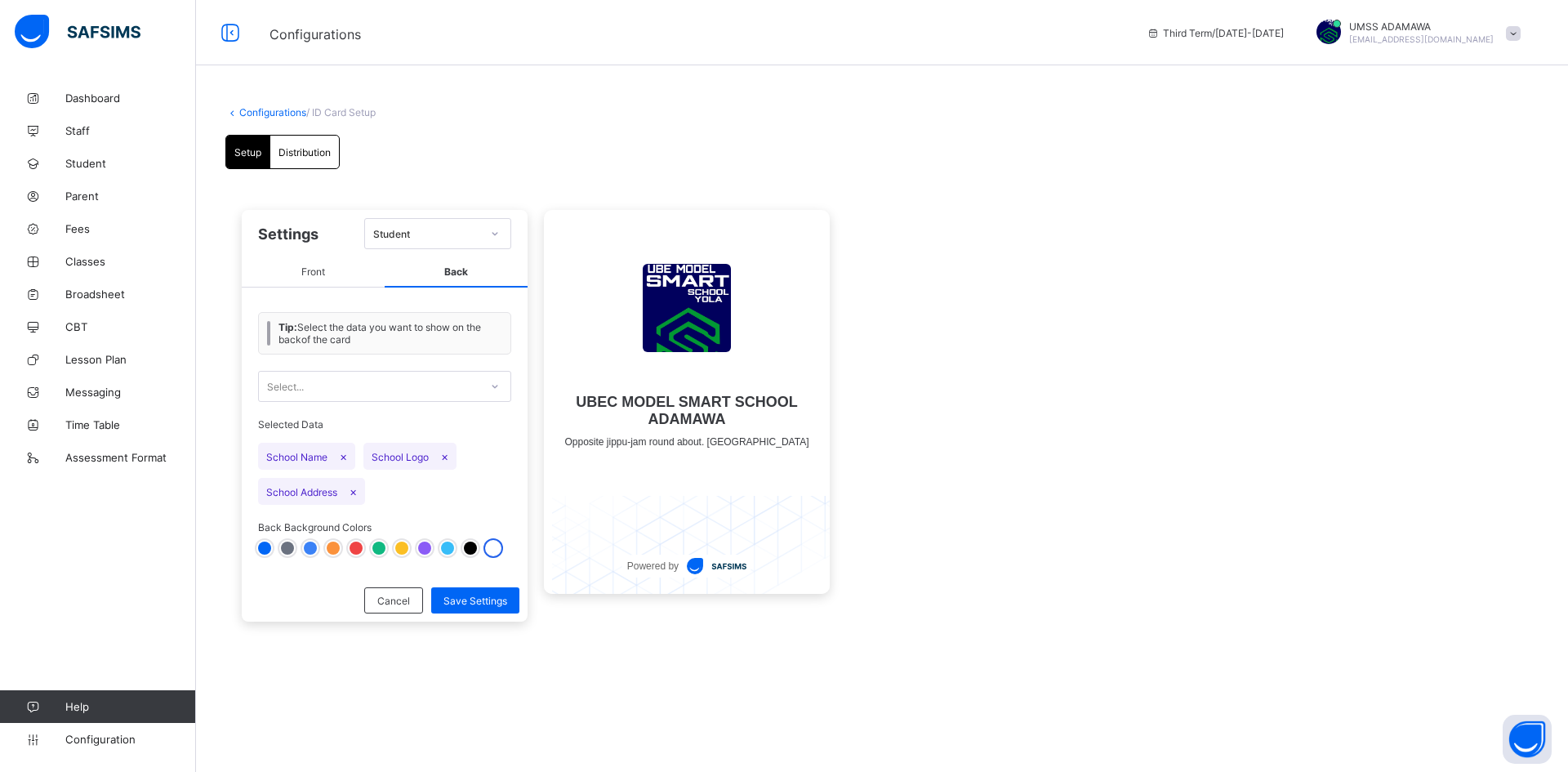
click at [264, 545] on div at bounding box center [264, 548] width 13 height 13
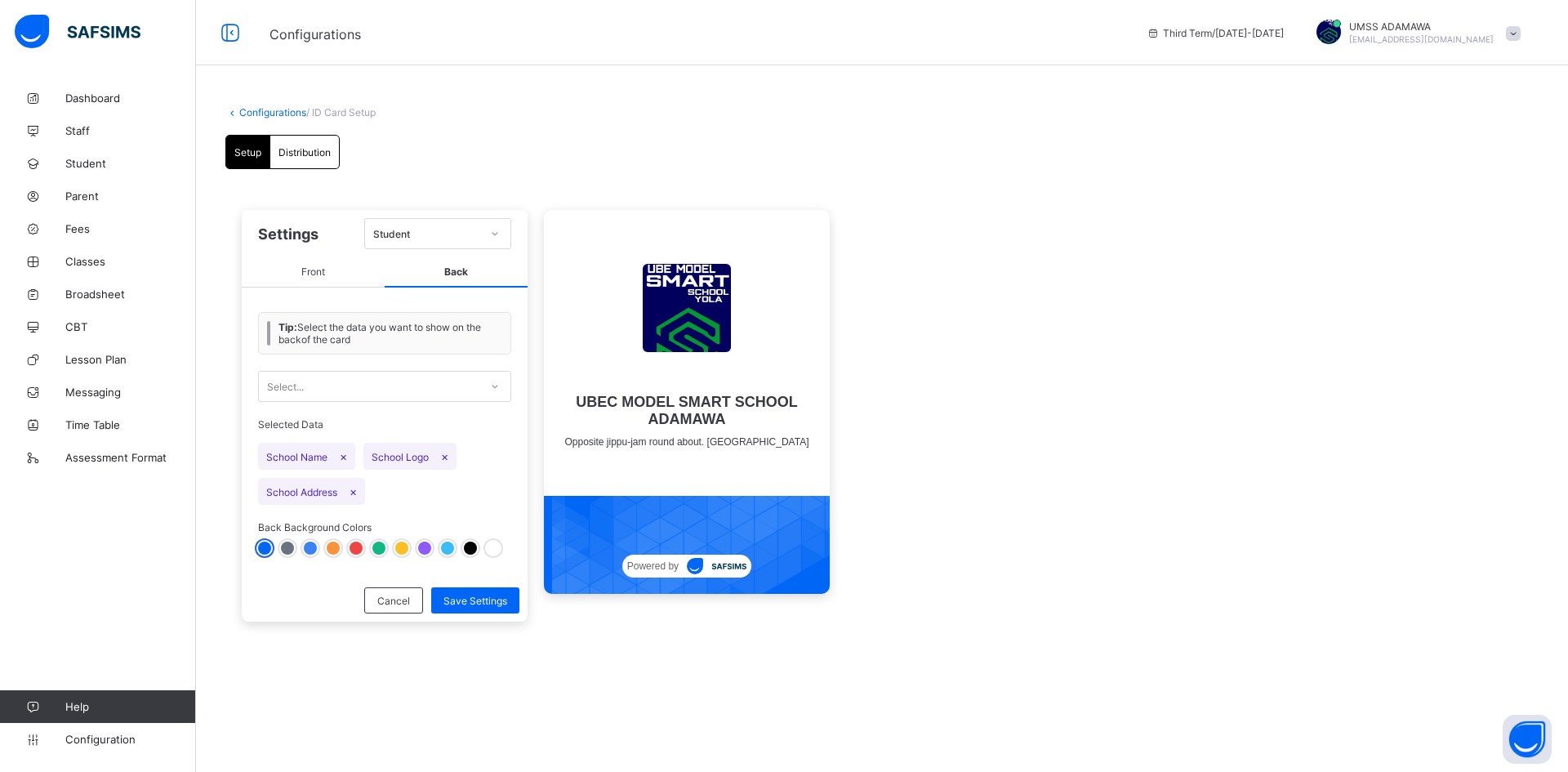
click at [328, 281] on span "Front" at bounding box center [313, 272] width 143 height 30
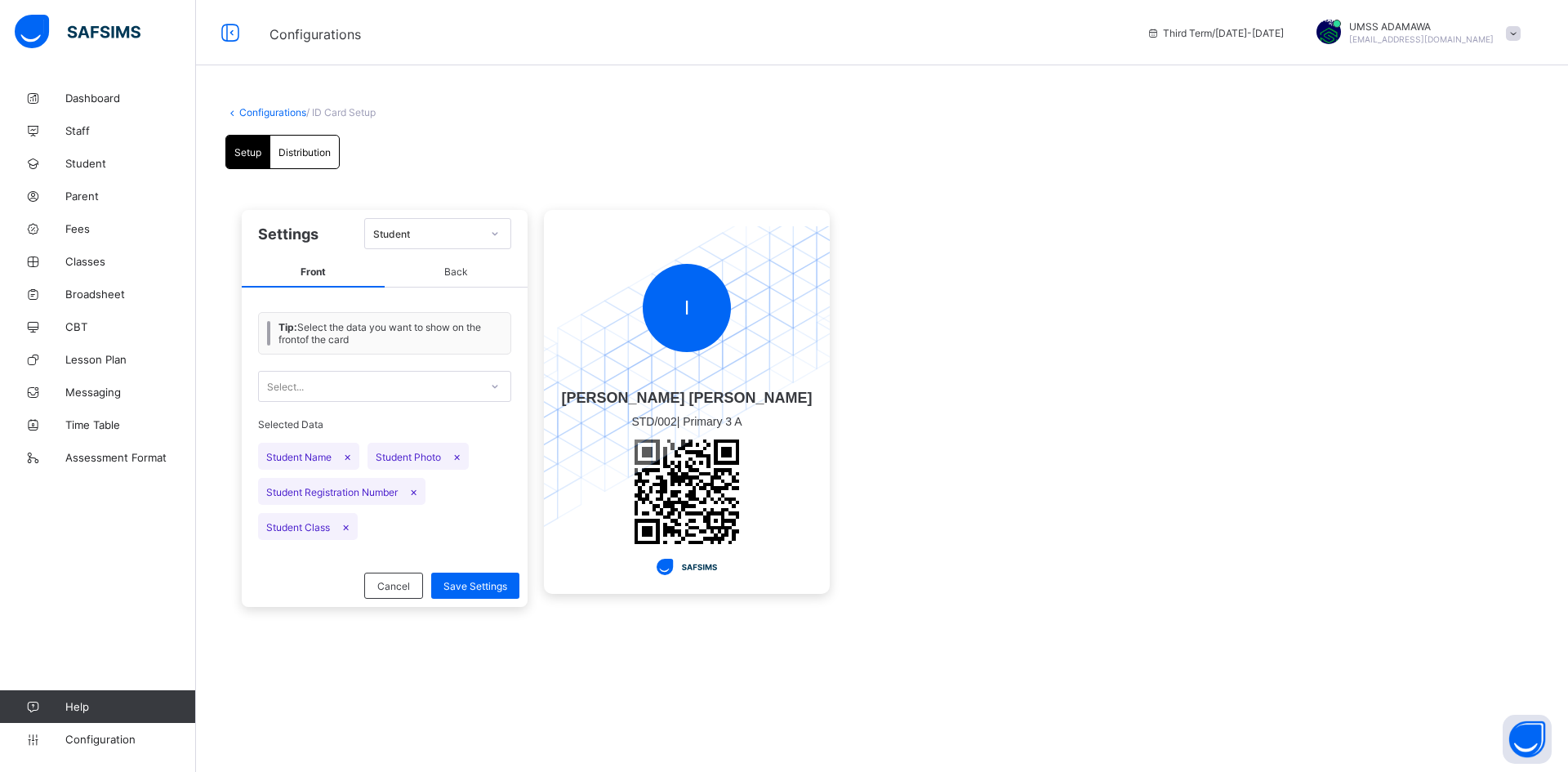
click at [495, 387] on icon at bounding box center [495, 386] width 9 height 16
click at [506, 145] on div "Setup Distribution Setup Distribution Settings Student Front Back Tip: Select t…" at bounding box center [883, 383] width 1314 height 496
click at [307, 155] on span "Distribution" at bounding box center [304, 152] width 52 height 12
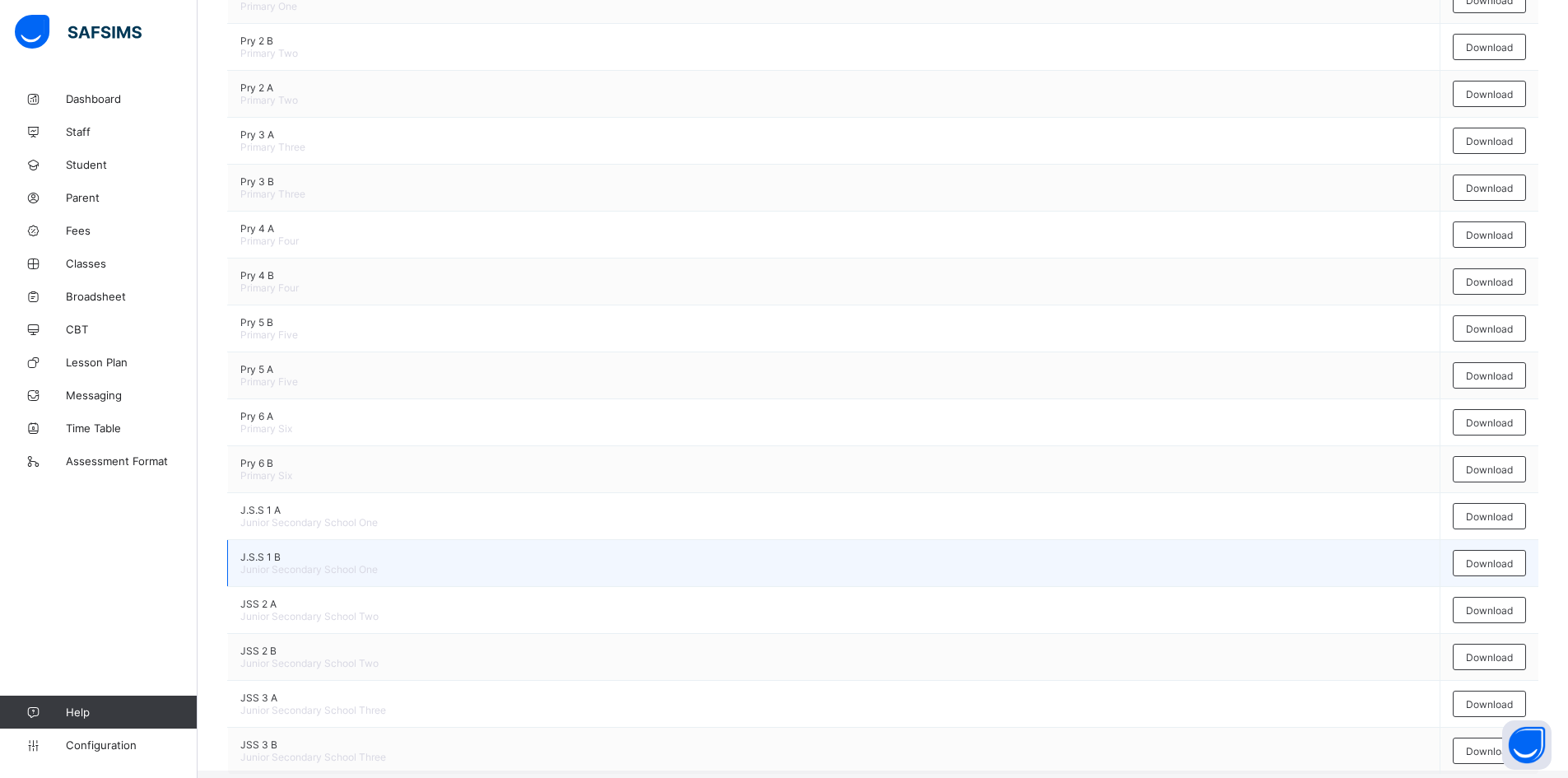
scroll to position [622, 0]
